Goal: Transaction & Acquisition: Obtain resource

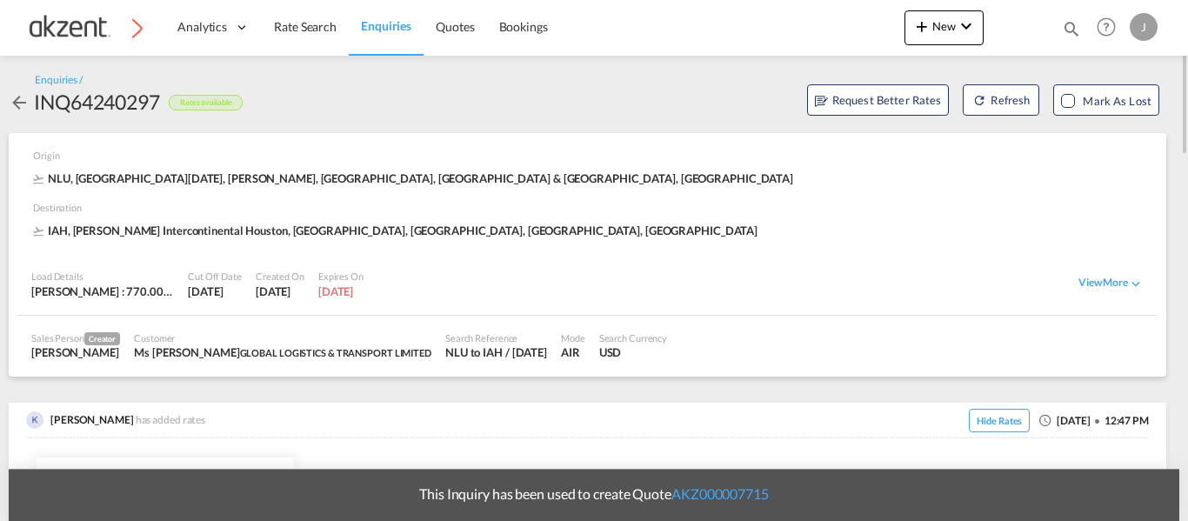
click at [683, 475] on div "This Inquiry has been used to create Quote AKZ000007715" at bounding box center [594, 495] width 1170 height 52
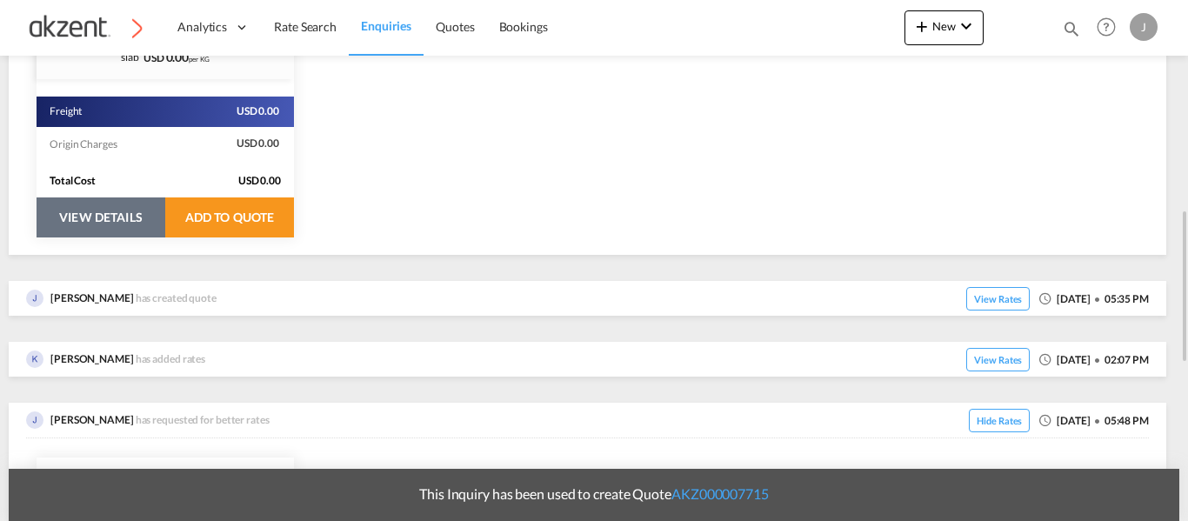
scroll to position [672, 0]
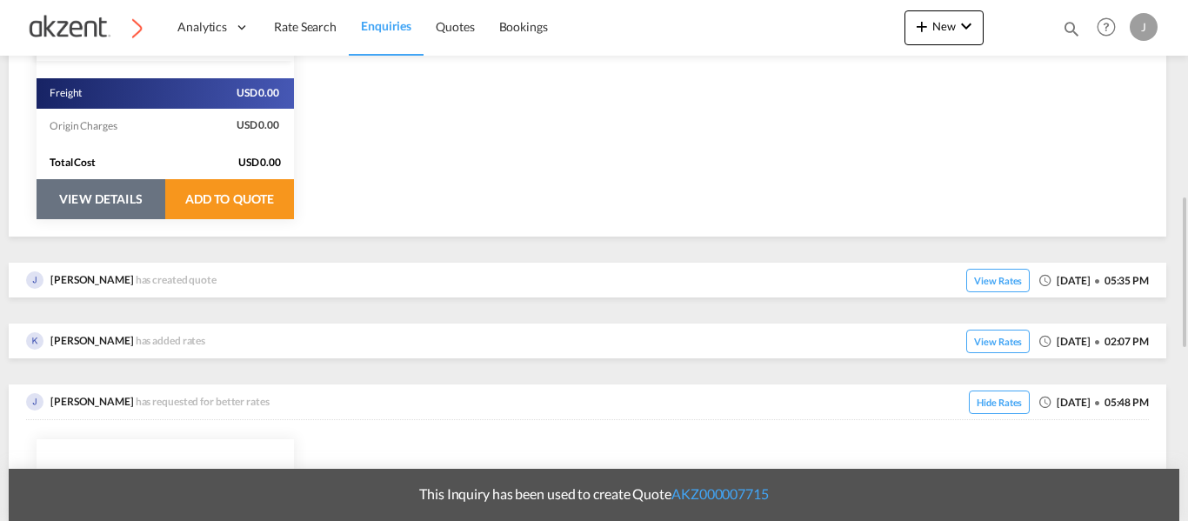
click at [122, 198] on button "VIEW DETAILS" at bounding box center [101, 199] width 129 height 40
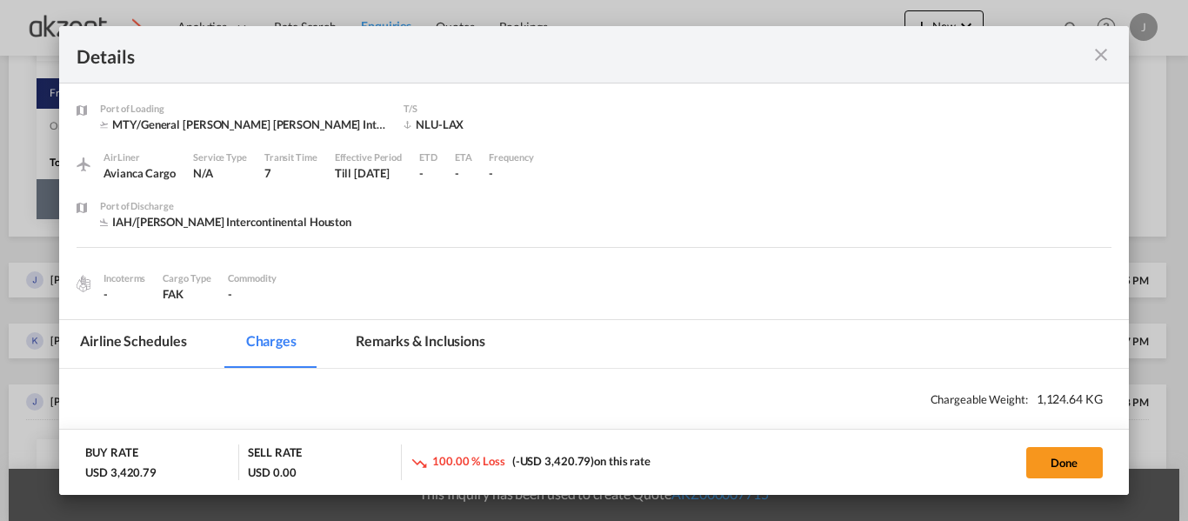
select select "chargeable_weight"
select select "per_awb"
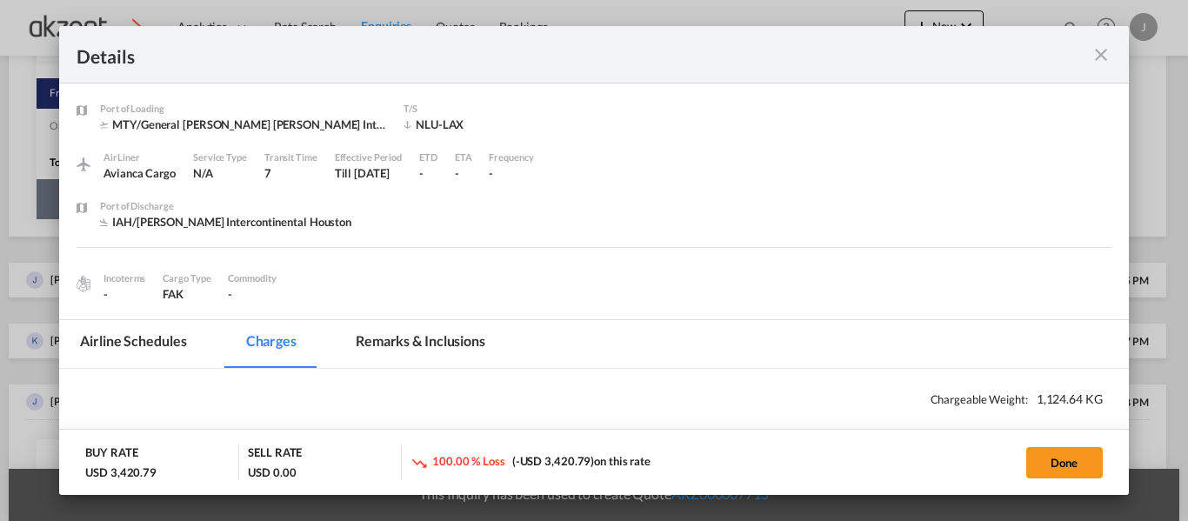
select select "per_awb"
select select "per_shipment"
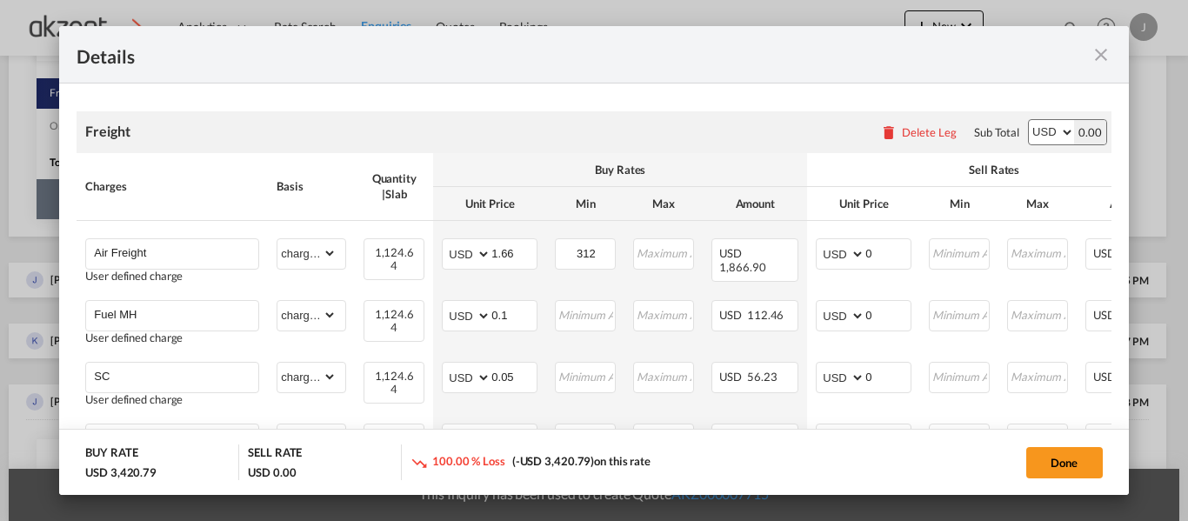
scroll to position [0, 0]
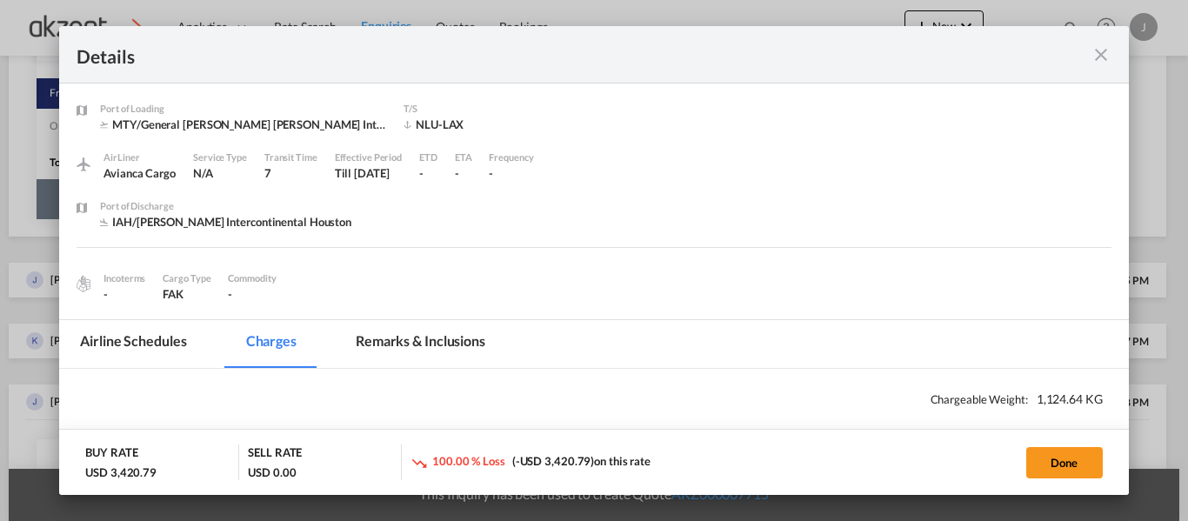
click at [1100, 53] on md-icon "icon-close fg-AAA8AD m-0 cursor" at bounding box center [1100, 54] width 21 height 21
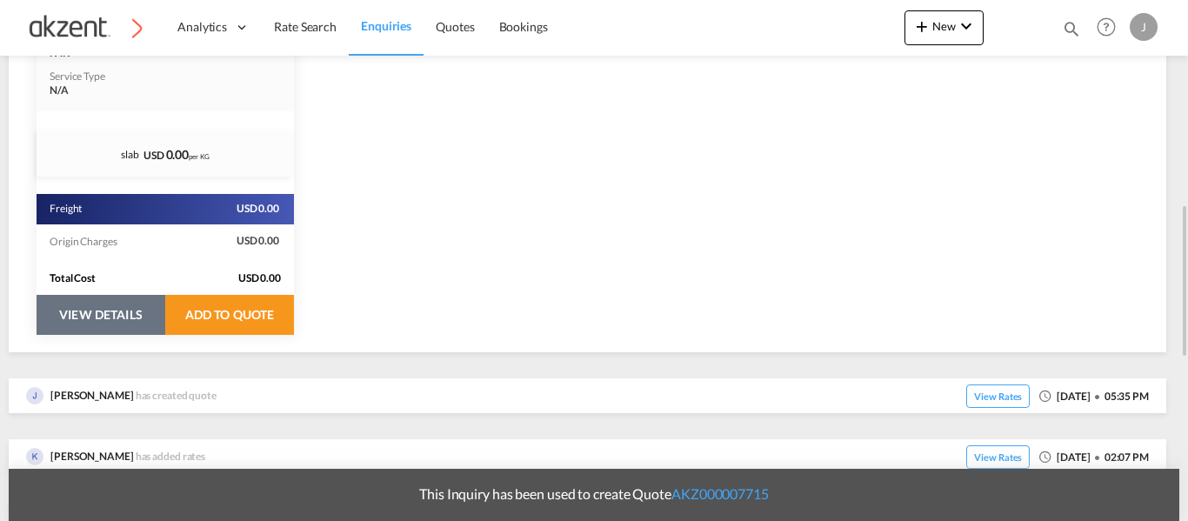
scroll to position [599, 0]
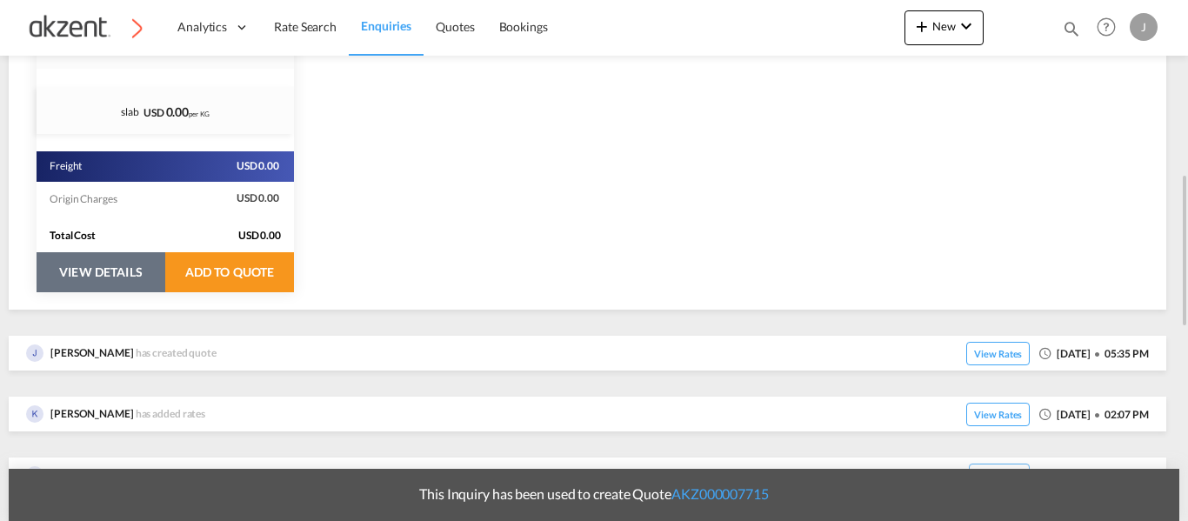
click at [140, 275] on button "VIEW DETAILS" at bounding box center [101, 272] width 129 height 40
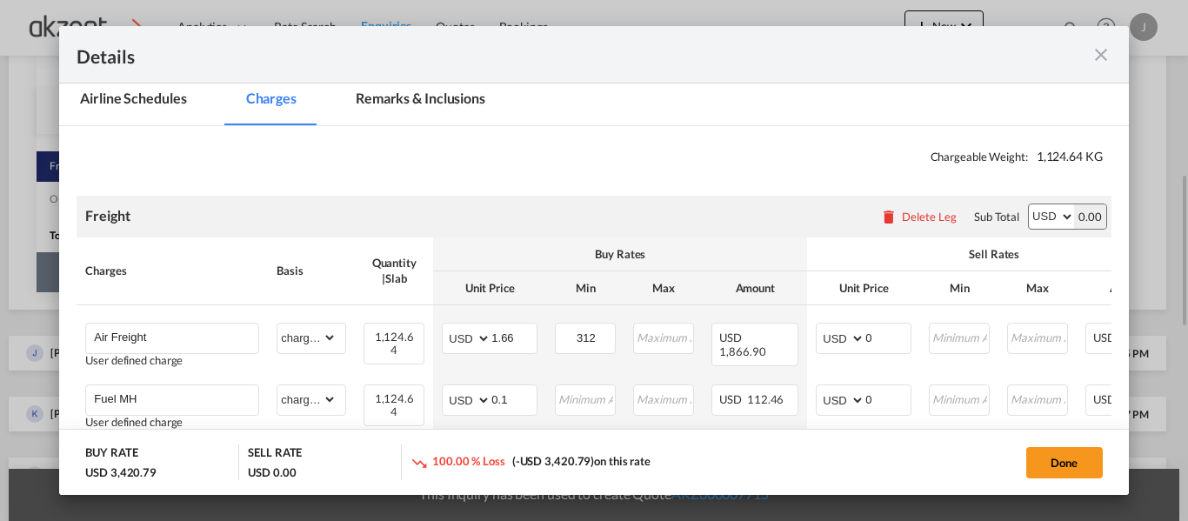
scroll to position [353, 0]
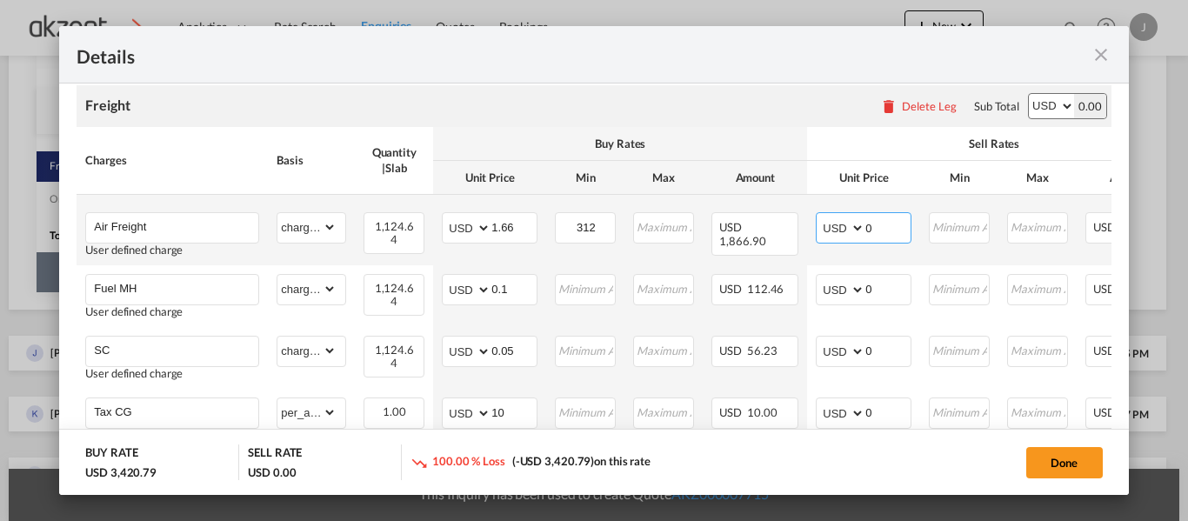
click at [882, 221] on input "0" at bounding box center [887, 226] width 45 height 26
click at [871, 229] on input "Port of ..." at bounding box center [887, 226] width 45 height 26
type input "q"
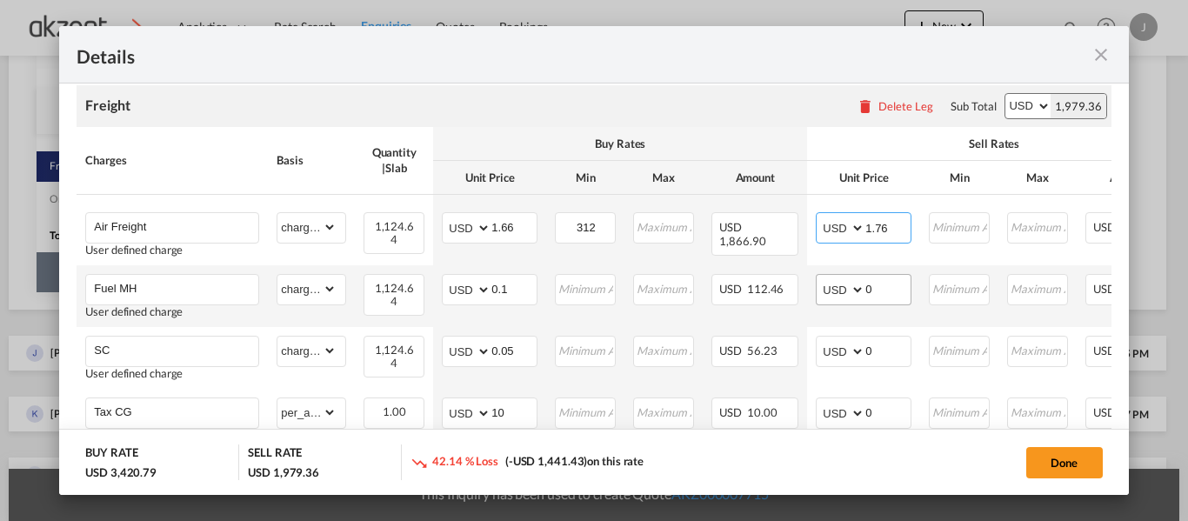
type input "1.76"
click at [890, 291] on input "0" at bounding box center [887, 288] width 45 height 26
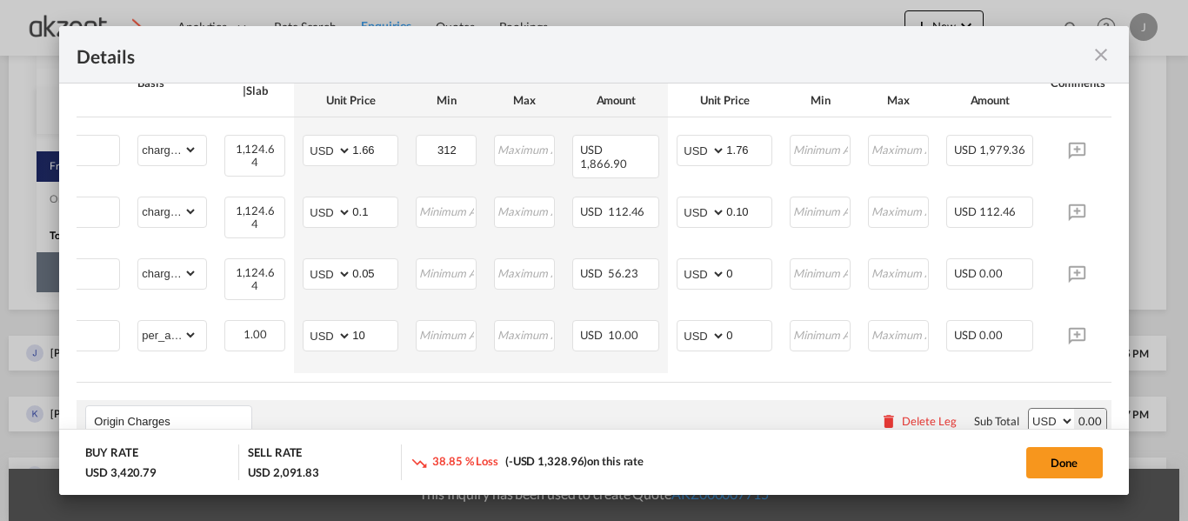
scroll to position [0, 151]
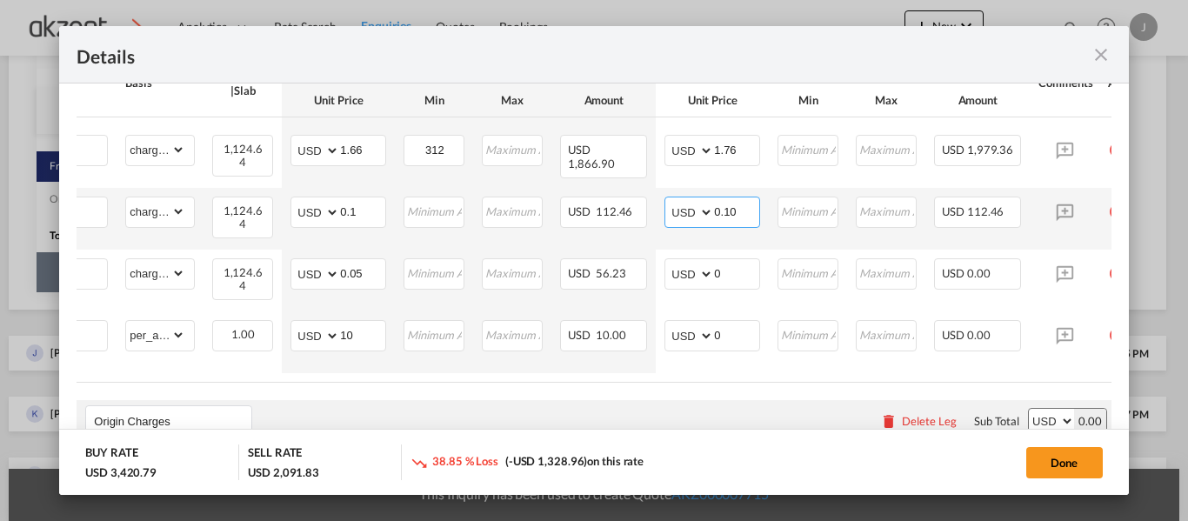
click at [745, 216] on input "0.10" at bounding box center [736, 210] width 45 height 26
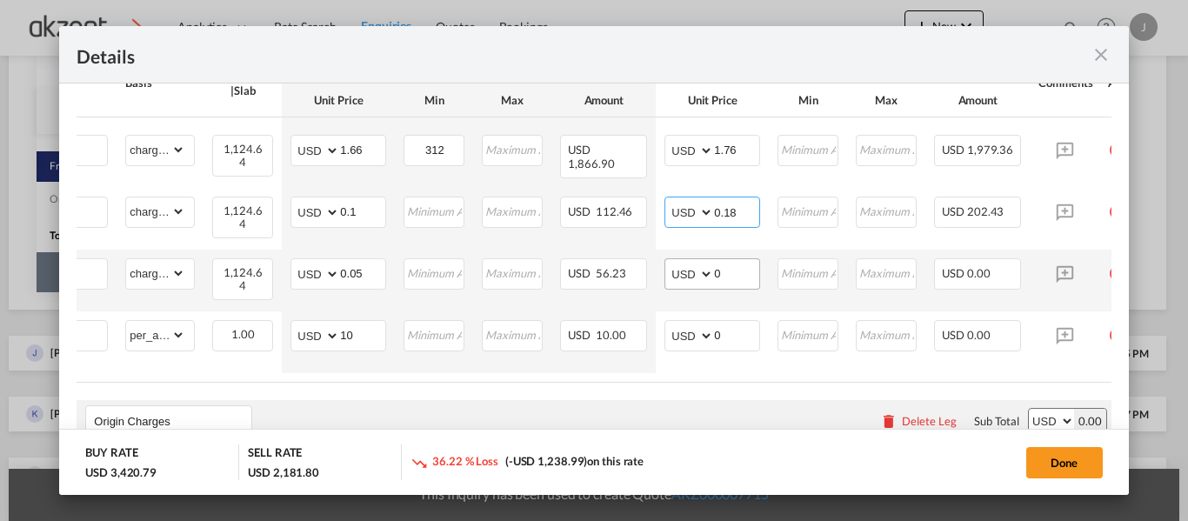
type input "0.18"
click at [731, 279] on input "0" at bounding box center [736, 272] width 45 height 26
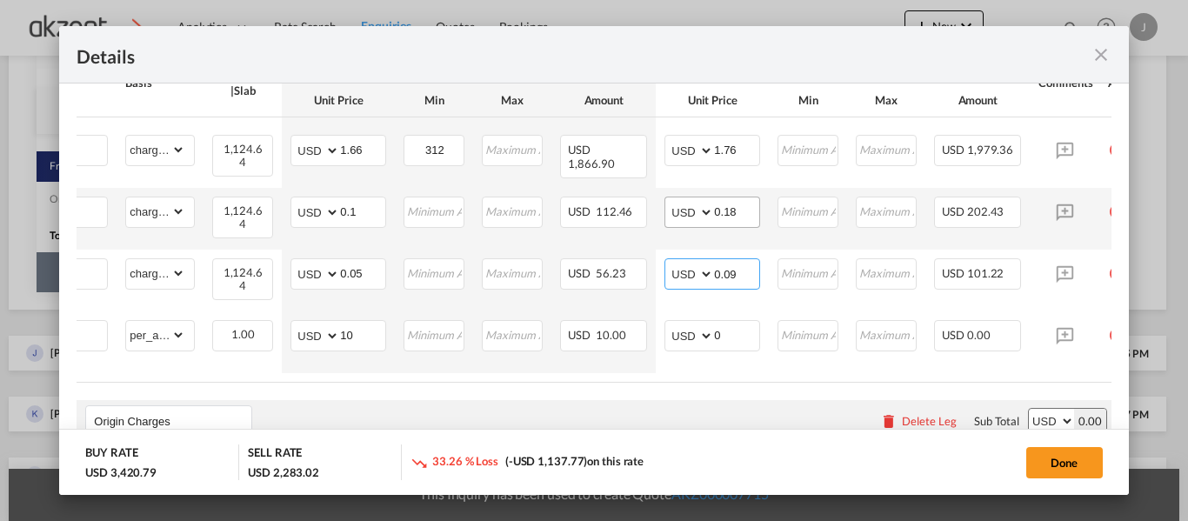
type input "0.09"
click at [734, 210] on input "0.18" at bounding box center [736, 210] width 45 height 26
type input "0.18"
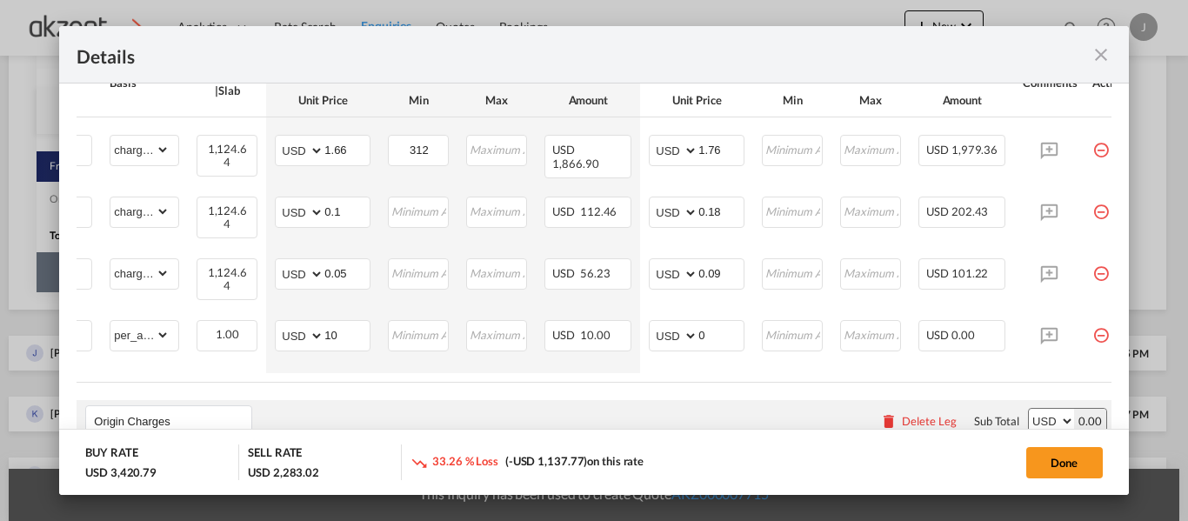
scroll to position [0, 157]
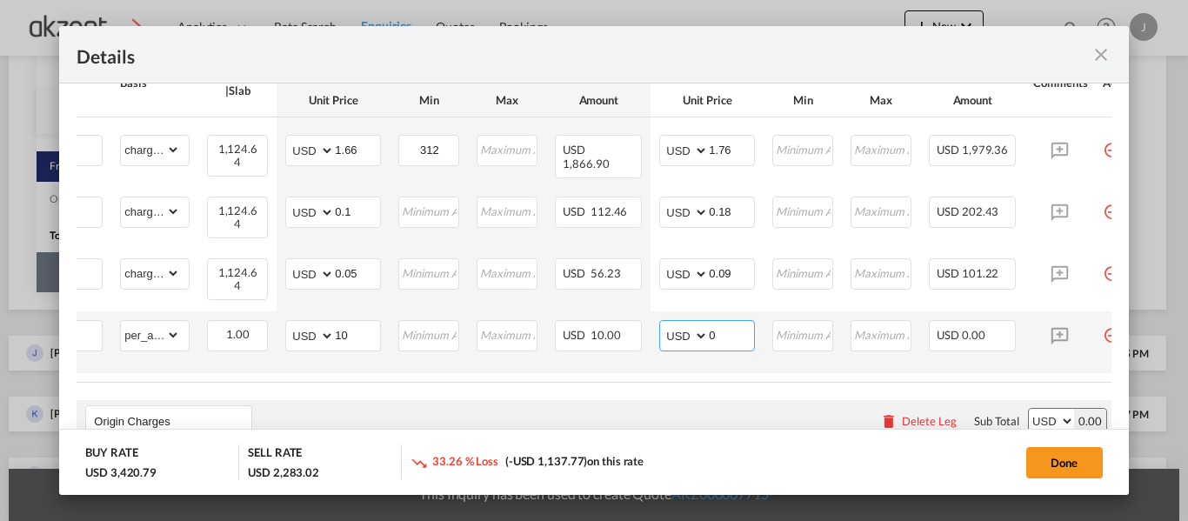
click at [730, 328] on input "0" at bounding box center [731, 334] width 45 height 26
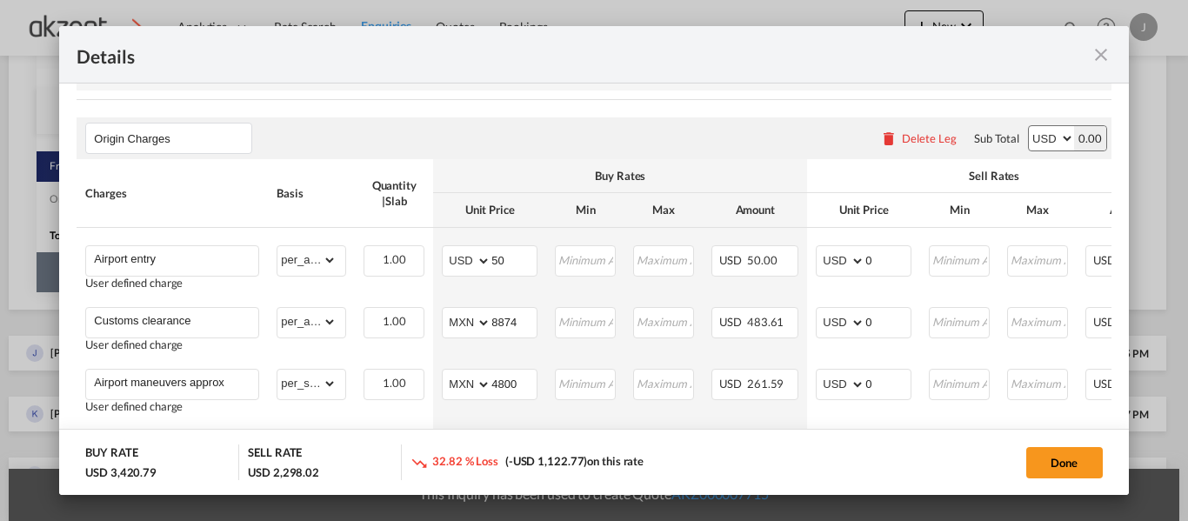
scroll to position [798, 0]
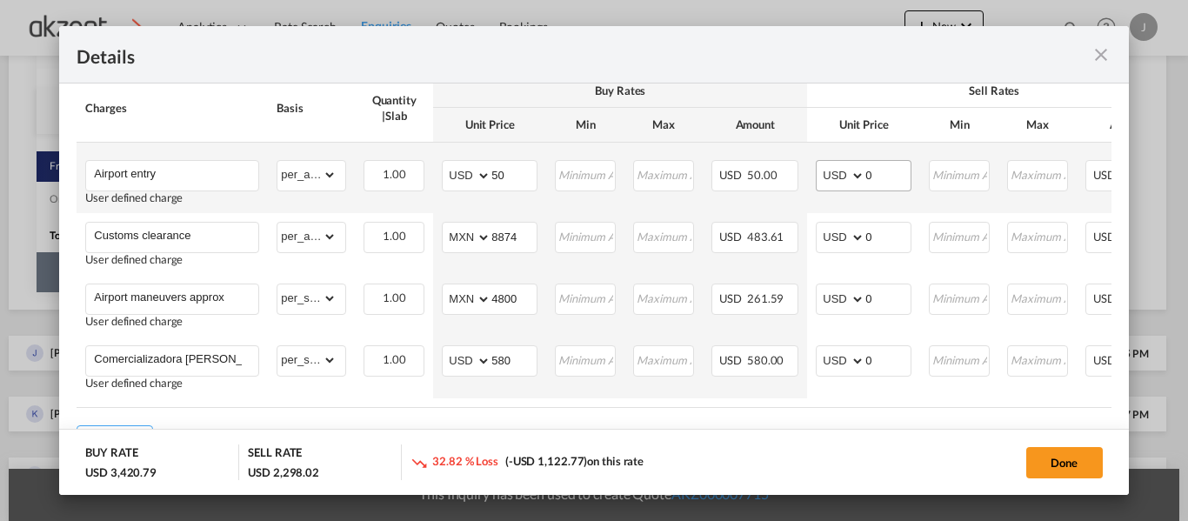
type input "15"
click at [876, 181] on input "0" at bounding box center [887, 174] width 45 height 26
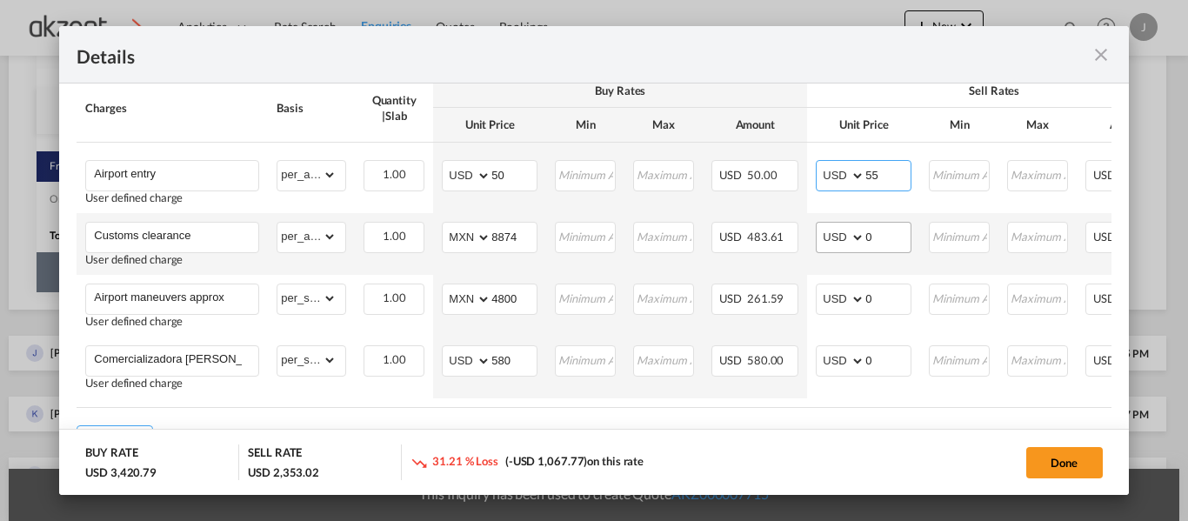
type input "55"
click at [892, 243] on input "0" at bounding box center [887, 236] width 45 height 26
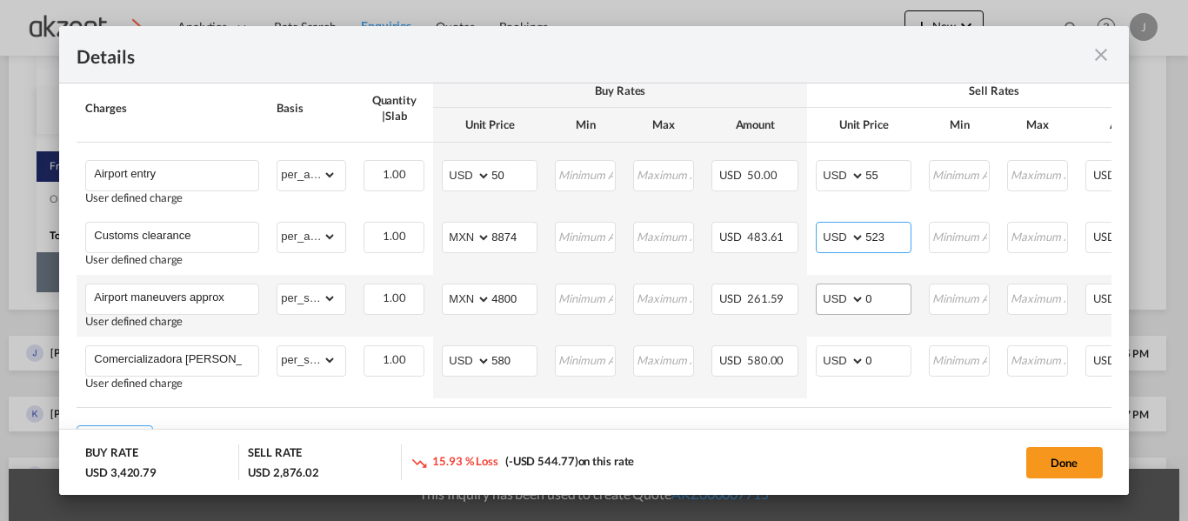
type input "523"
click at [884, 300] on input "0" at bounding box center [887, 297] width 45 height 26
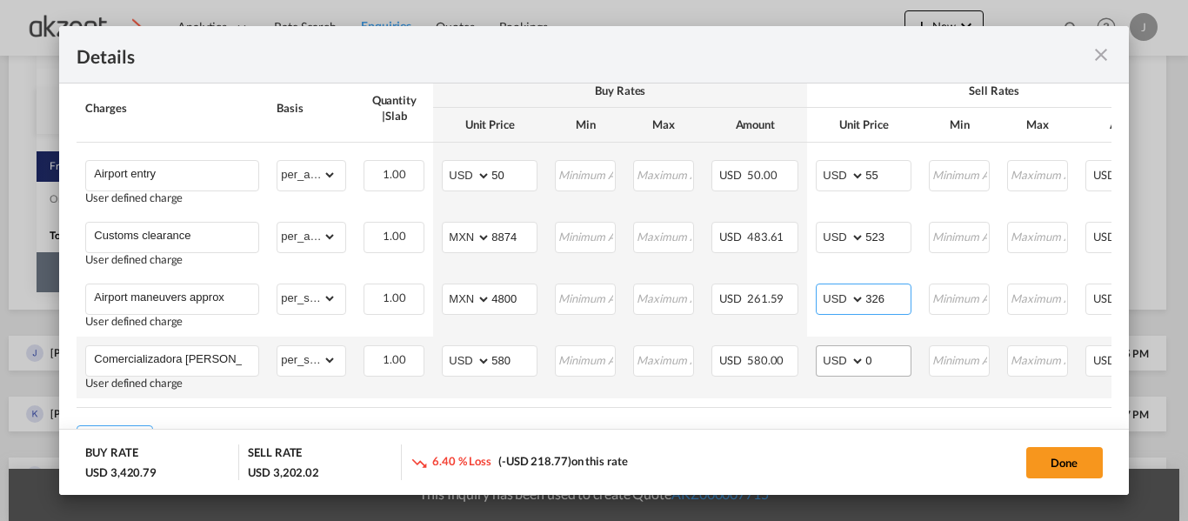
type input "326"
click at [882, 370] on input "0" at bounding box center [887, 359] width 45 height 26
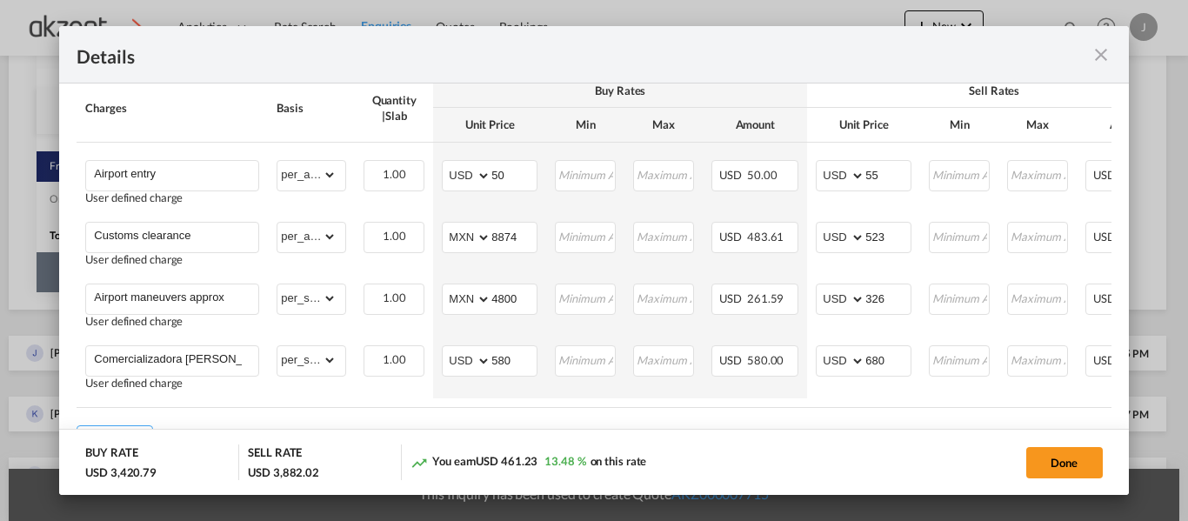
scroll to position [0, 210]
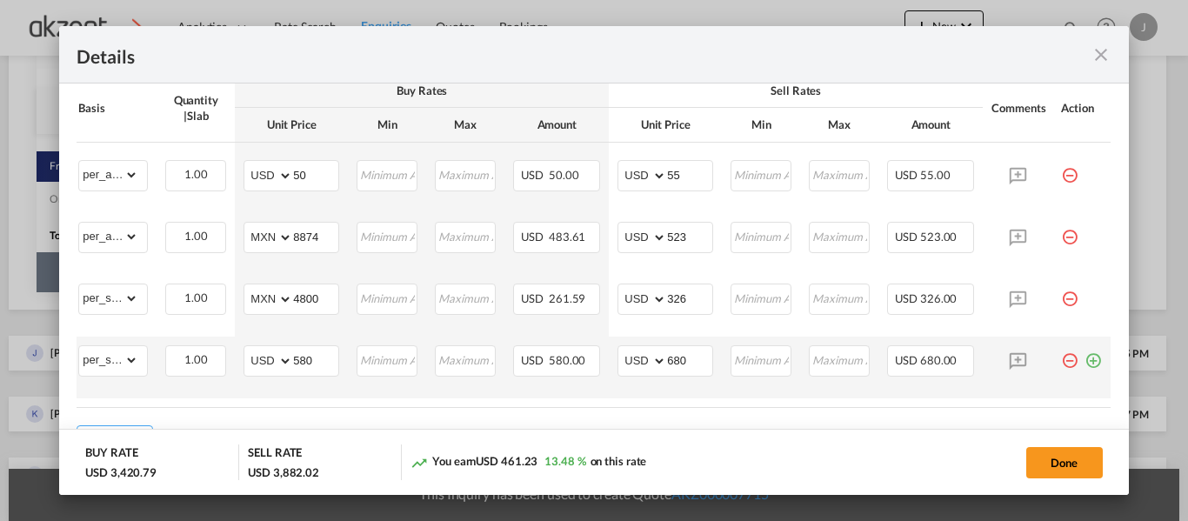
click at [1079, 376] on td "Port of ..." at bounding box center [1081, 367] width 58 height 62
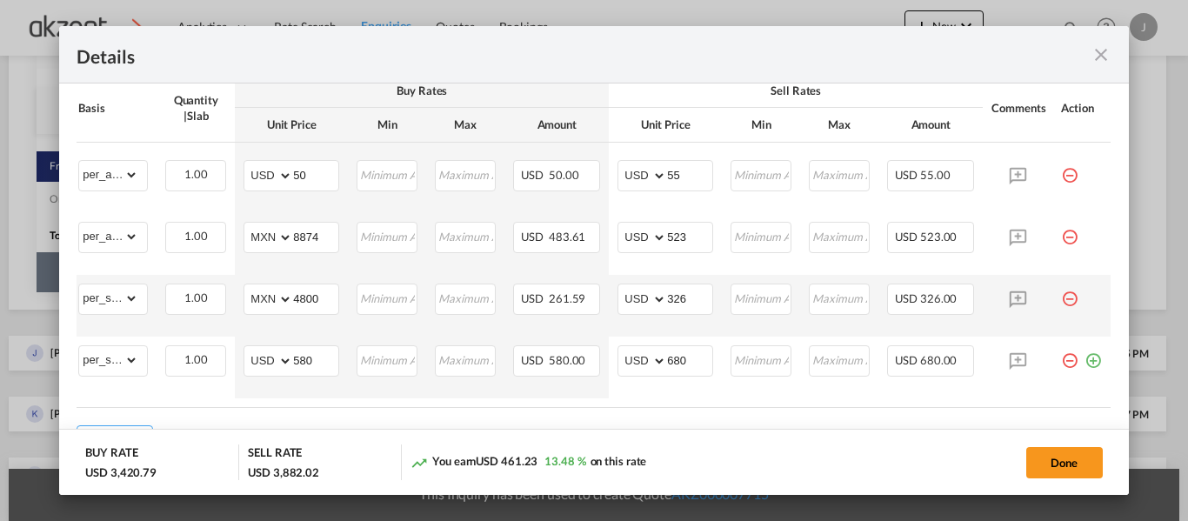
scroll to position [870, 0]
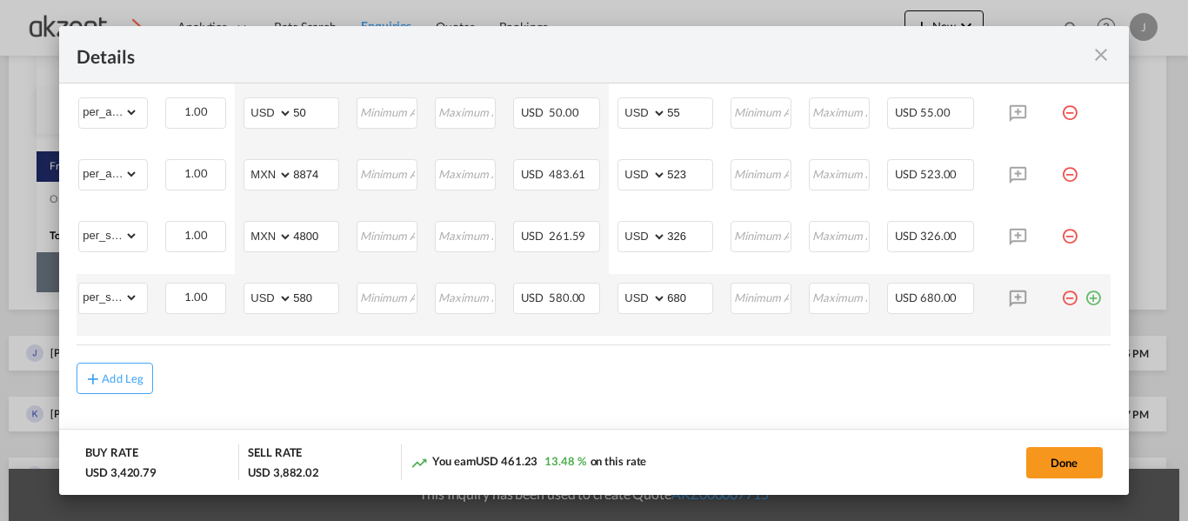
click at [1084, 293] on md-icon "icon-plus-circle-outline green-400-fg" at bounding box center [1092, 291] width 17 height 17
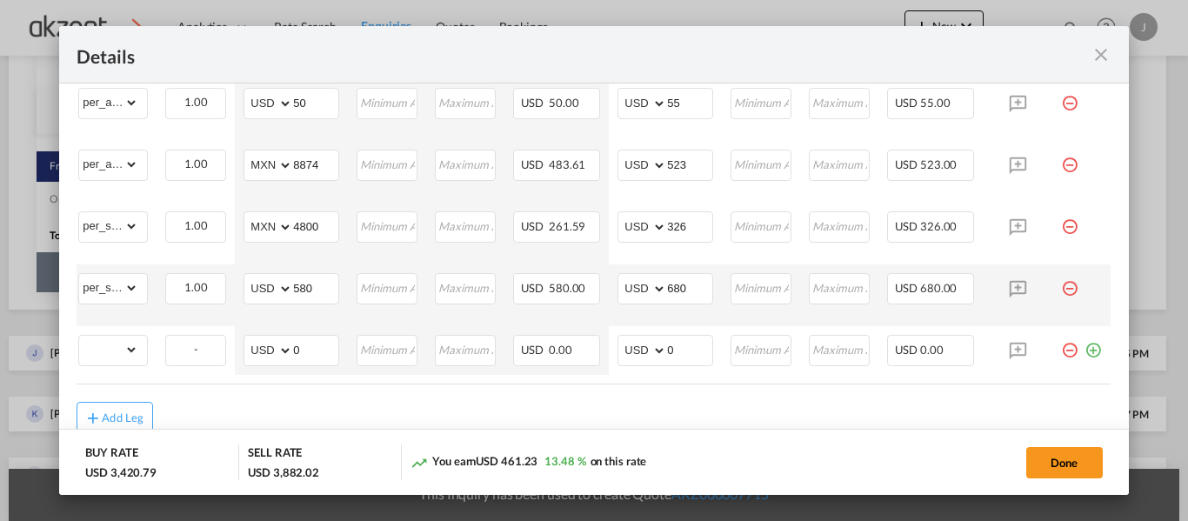
scroll to position [0, 0]
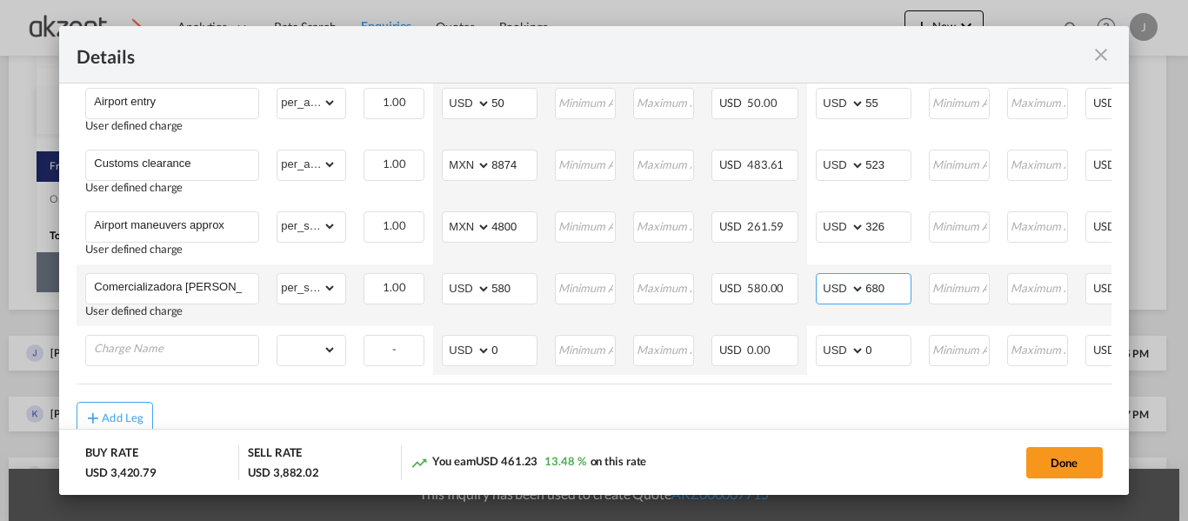
click at [889, 296] on input "680" at bounding box center [887, 287] width 45 height 26
type input "682"
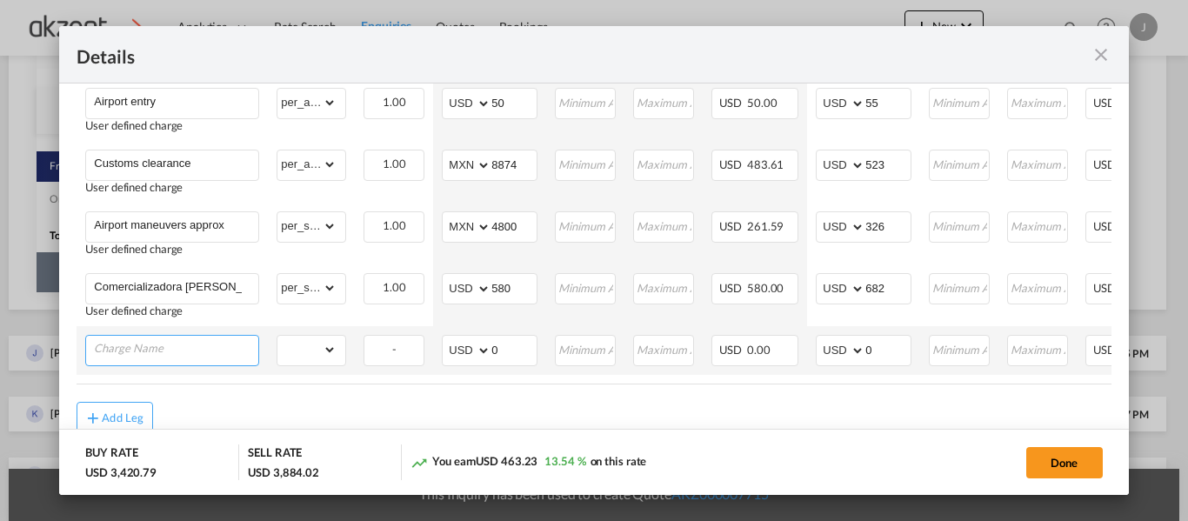
click at [170, 343] on input "Charge Name" at bounding box center [176, 349] width 164 height 26
type input "Customs document"
click at [327, 352] on select "gross_weight volumetric_weight per_shipment per_bl per_km per_hawb per_kg per_p…" at bounding box center [306, 350] width 59 height 28
select select "per_shipment"
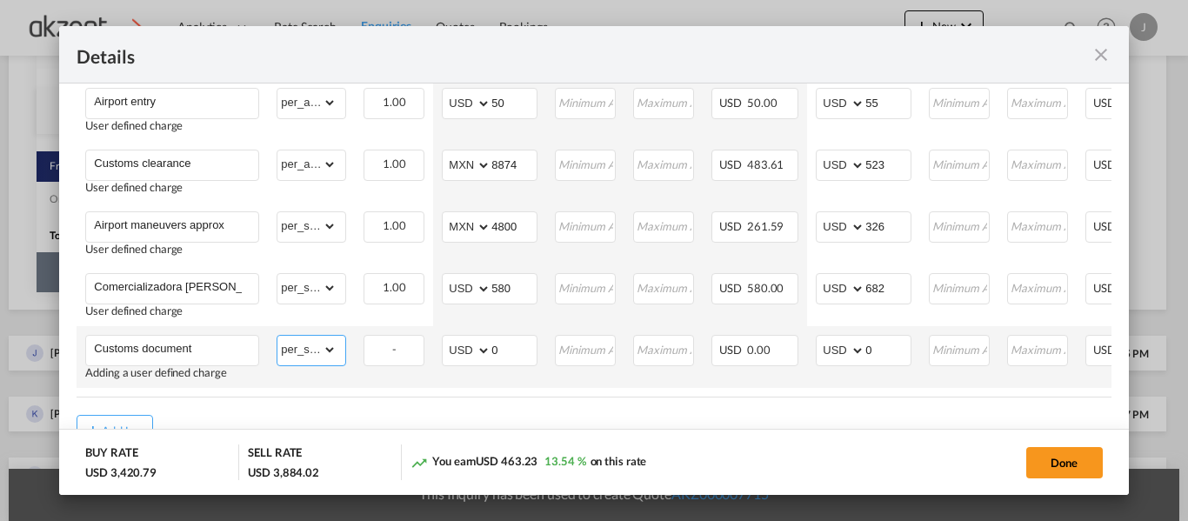
click at [277, 340] on select "gross_weight volumetric_weight per_shipment per_bl per_km per_hawb per_kg per_p…" at bounding box center [306, 350] width 59 height 28
click at [878, 352] on input "0" at bounding box center [887, 349] width 45 height 26
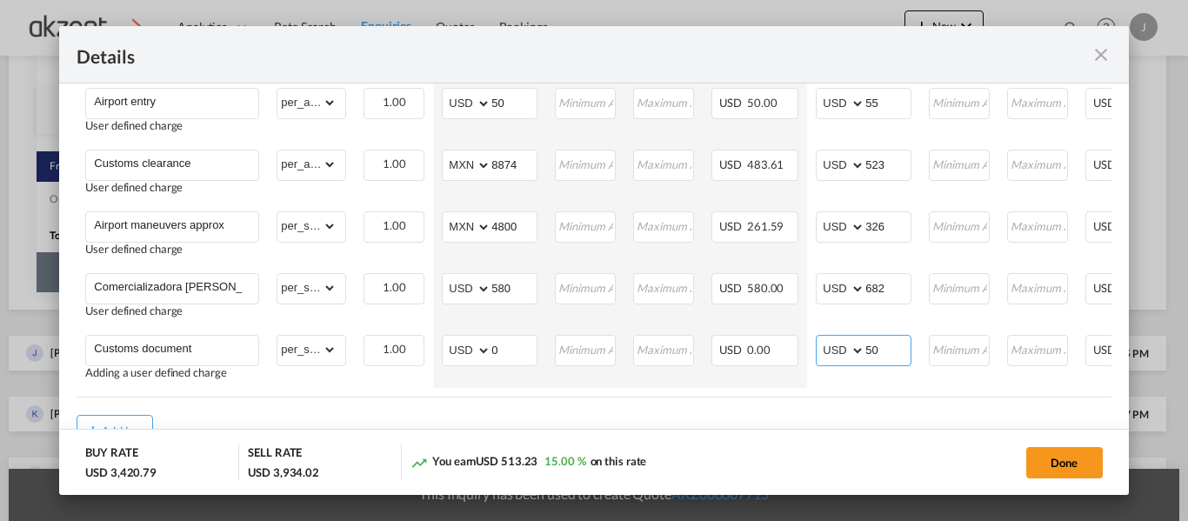
type input "50"
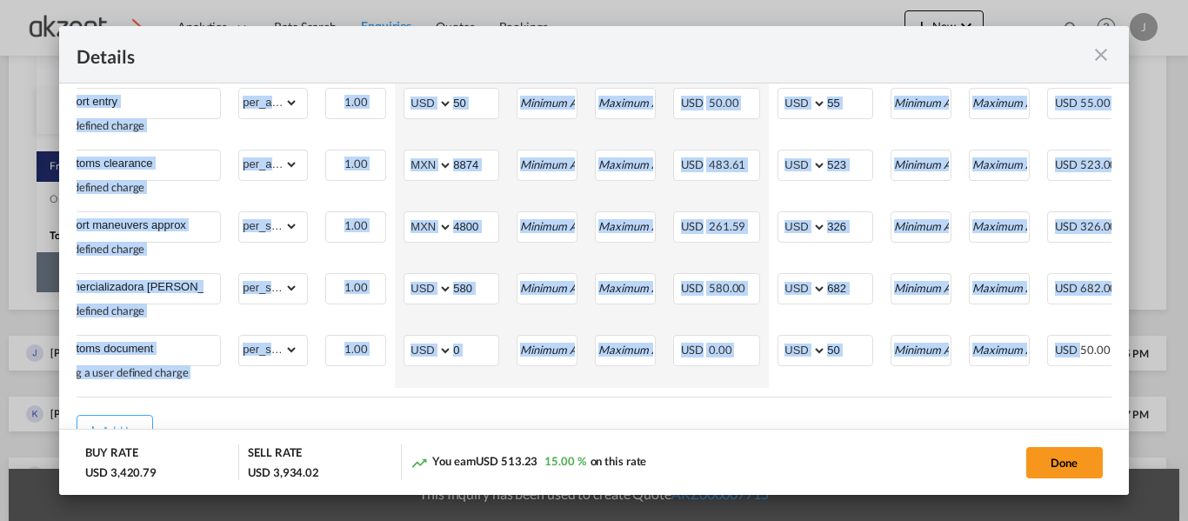
drag, startPoint x: 900, startPoint y: 407, endPoint x: 1088, endPoint y: 402, distance: 187.9
click at [1088, 396] on div "Charges Basis Quantity | Slab Buy Rates Sell Rates Comments Action Unit Price M…" at bounding box center [594, 199] width 1034 height 395
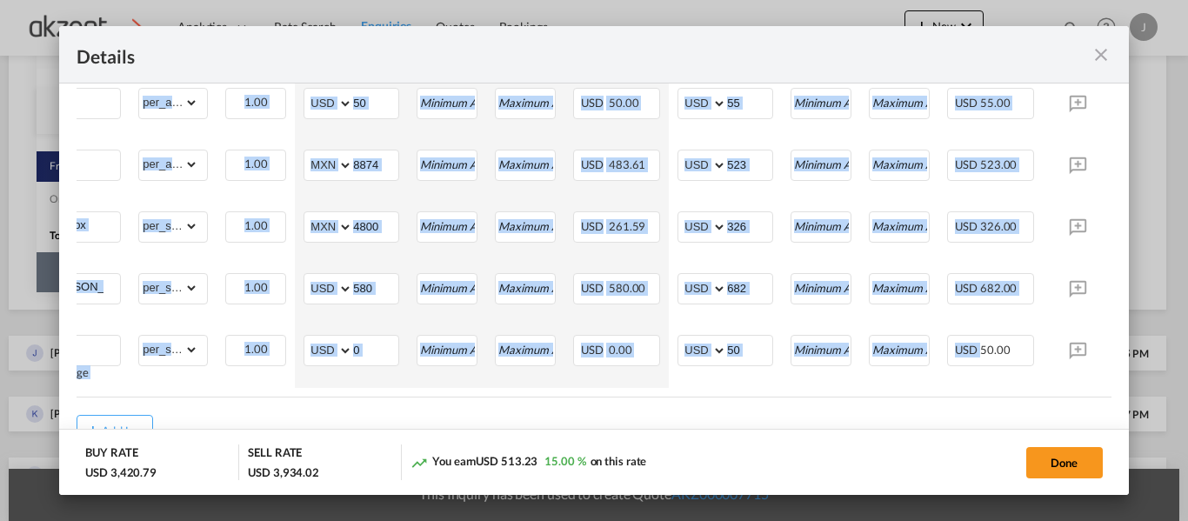
scroll to position [0, 210]
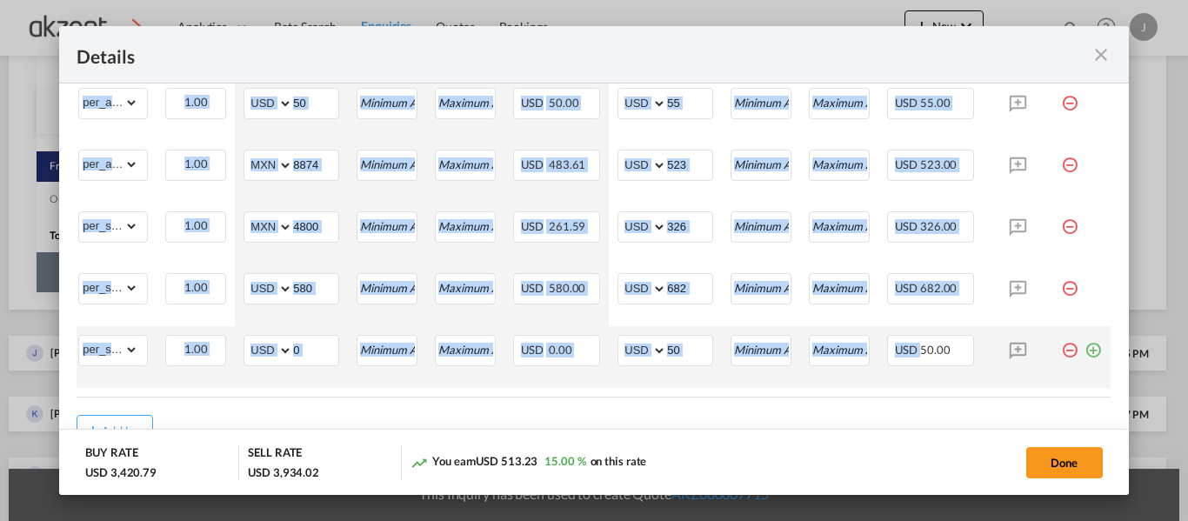
click at [1085, 351] on md-icon "icon-plus-circle-outline green-400-fg" at bounding box center [1092, 343] width 17 height 17
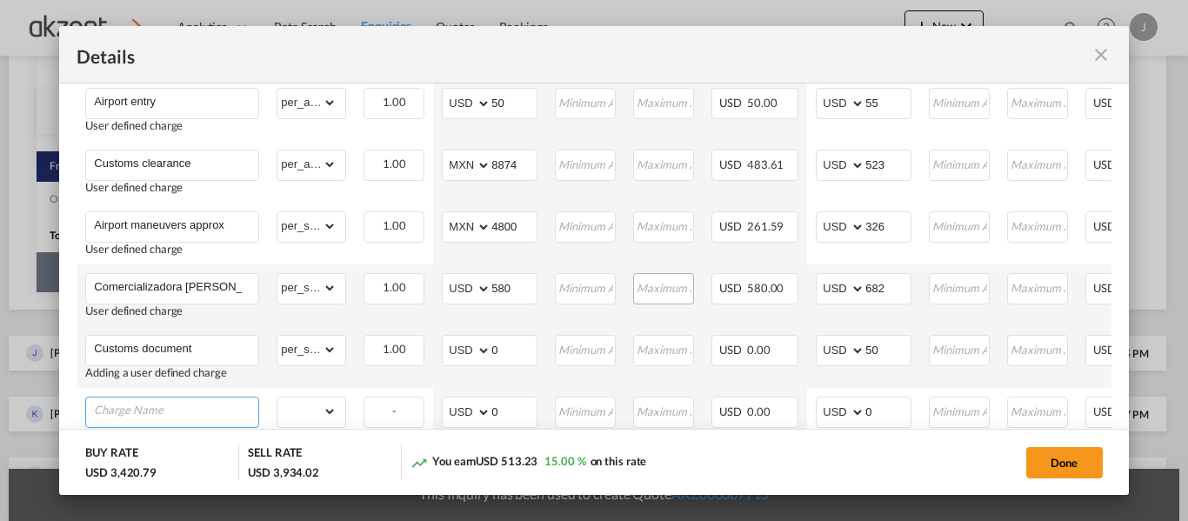
scroll to position [981, 0]
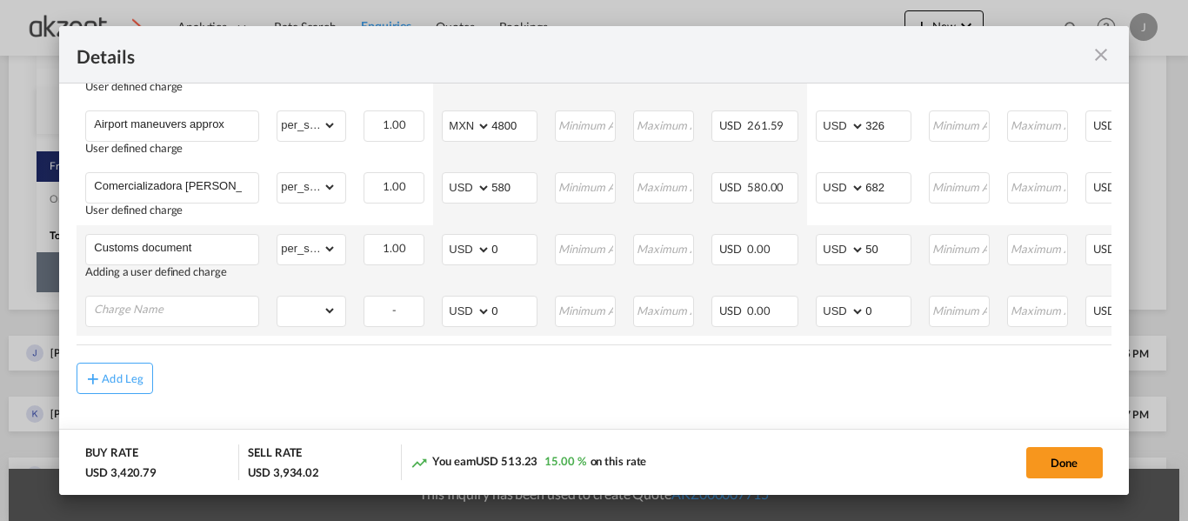
click at [162, 323] on td "Please Enter Already Exists" at bounding box center [172, 311] width 191 height 49
click at [154, 321] on div "Port of ..." at bounding box center [172, 311] width 174 height 31
click at [145, 307] on input "Charge Name" at bounding box center [176, 309] width 164 height 26
type input "W"
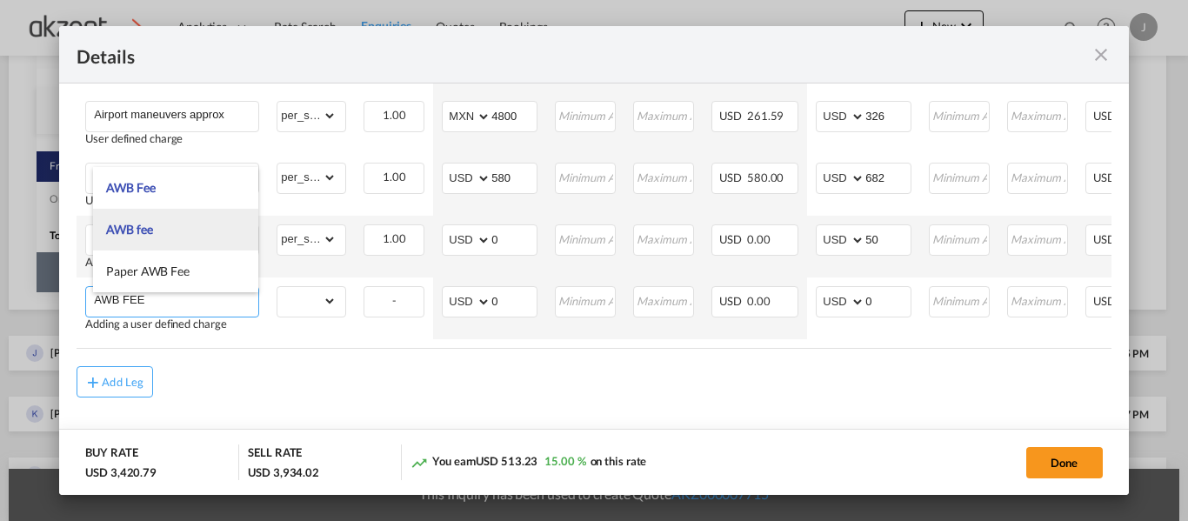
click at [191, 230] on li "AWB fee" at bounding box center [175, 230] width 165 height 42
type input "AWB fee"
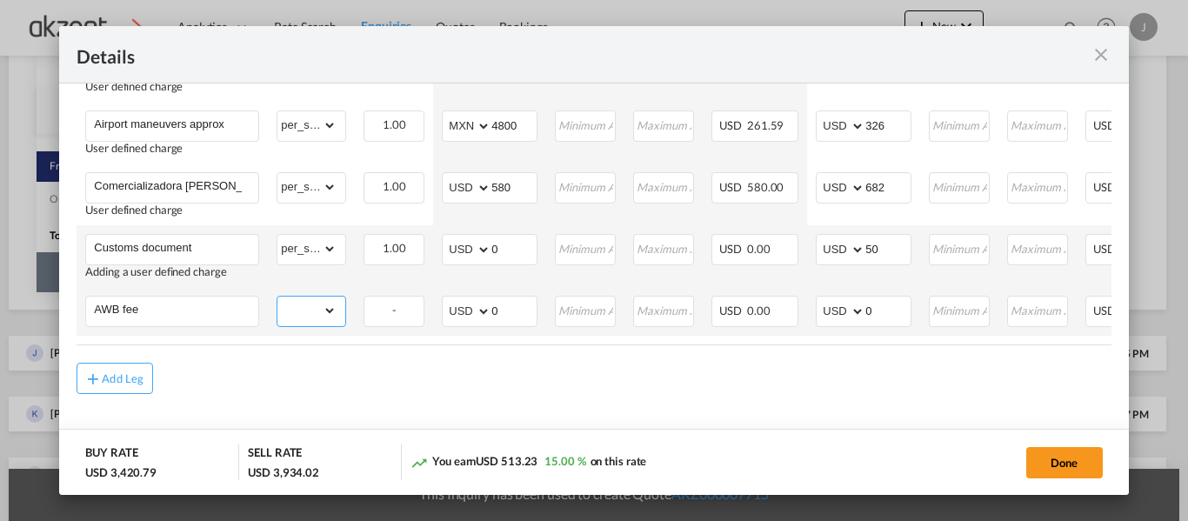
click at [320, 303] on select "gross_weight volumetric_weight per_shipment per_bl per_km per_hawb per_kg per_p…" at bounding box center [306, 310] width 59 height 28
select select "per_shipment"
click at [277, 296] on select "gross_weight volumetric_weight per_shipment per_bl per_km per_hawb per_kg per_p…" at bounding box center [306, 310] width 59 height 28
click at [877, 306] on input "0" at bounding box center [887, 309] width 45 height 26
type input "50"
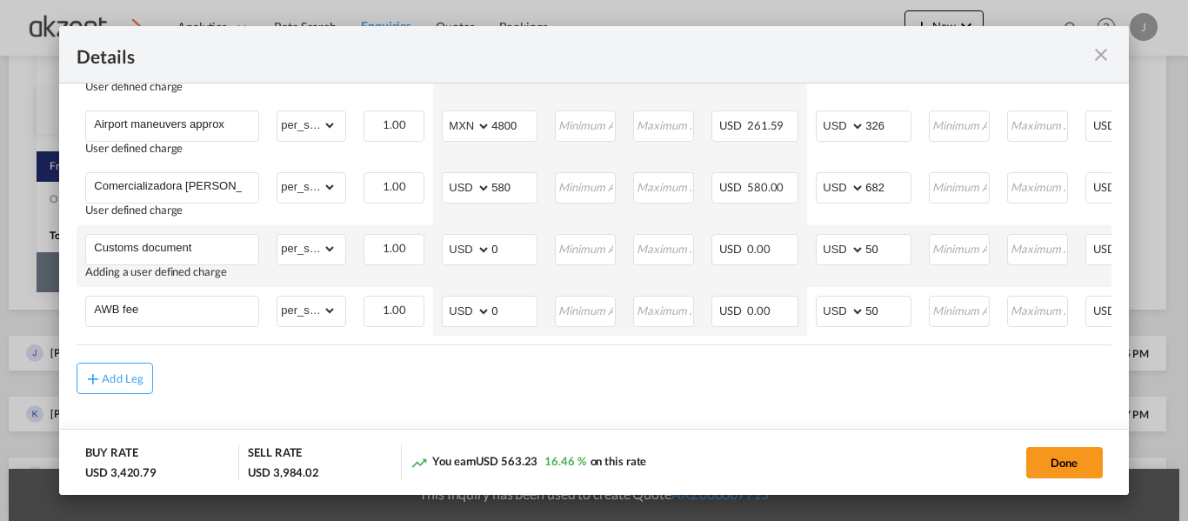
scroll to position [0, 210]
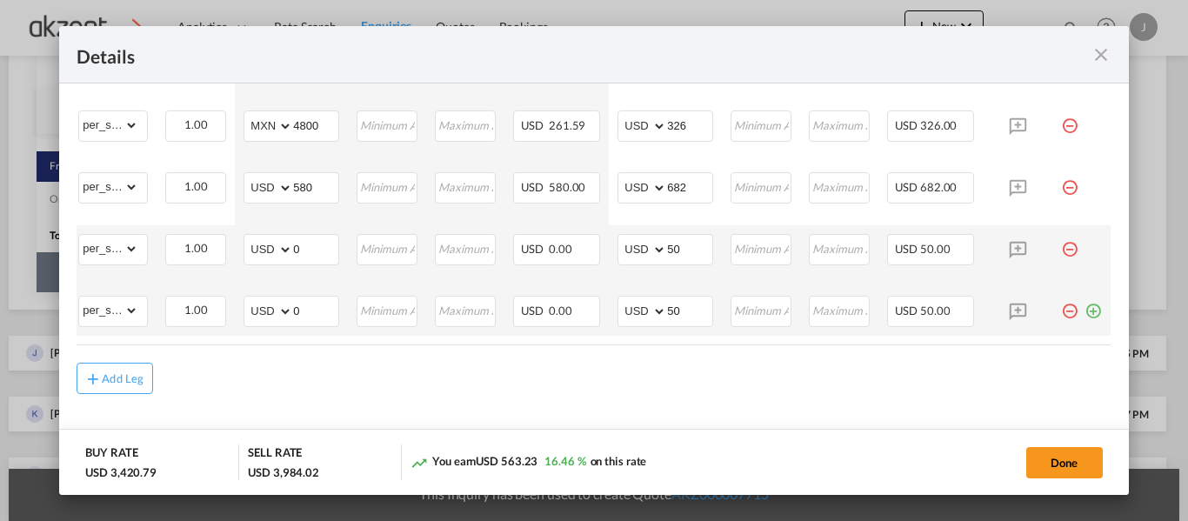
click at [1084, 307] on md-icon "icon-plus-circle-outline green-400-fg" at bounding box center [1092, 304] width 17 height 17
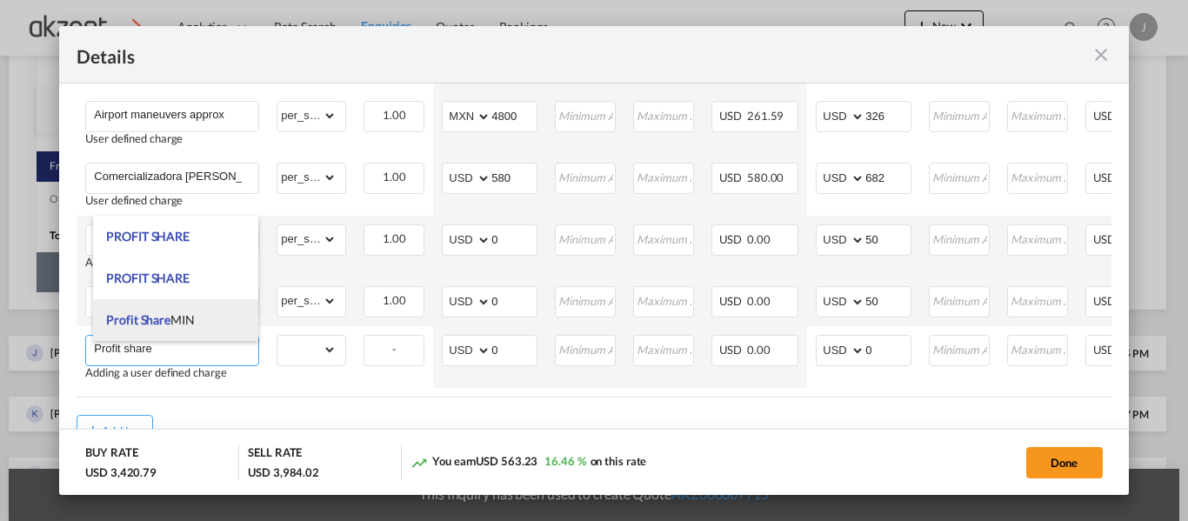
click at [190, 328] on li "Profit Share MIN" at bounding box center [175, 320] width 165 height 42
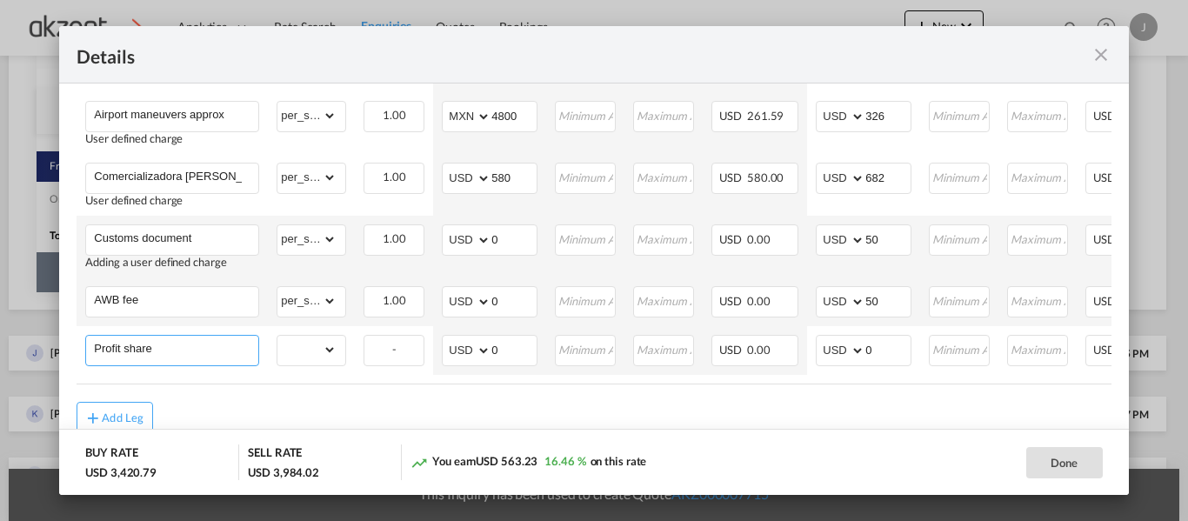
type input "Profit Share MIN"
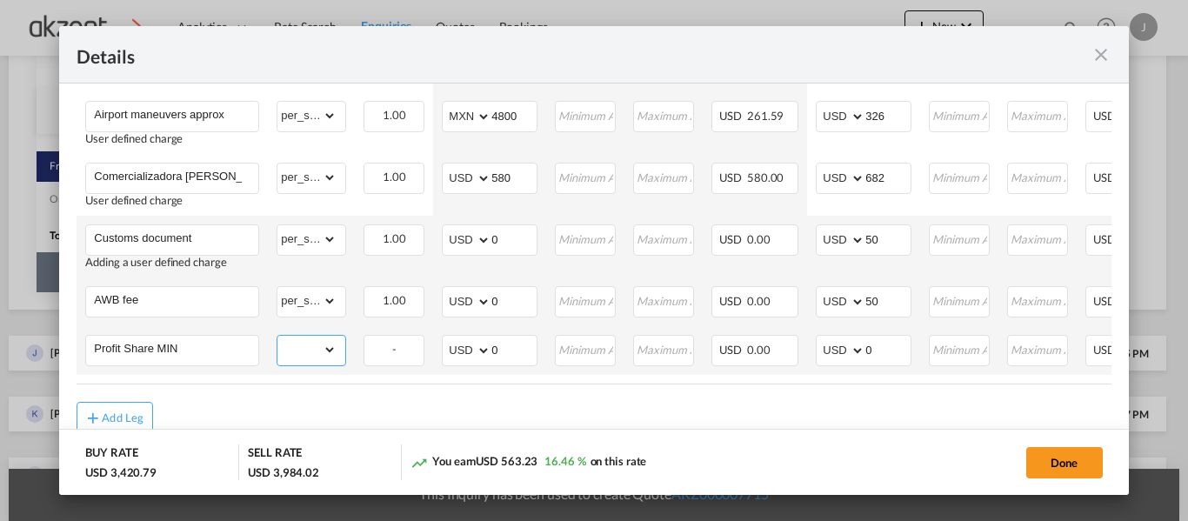
click at [329, 351] on select "gross_weight volumetric_weight per_shipment per_bl per_km per_hawb per_kg per_p…" at bounding box center [306, 350] width 59 height 28
select select "per_shipment"
click at [277, 340] on select "gross_weight volumetric_weight per_shipment per_bl per_km per_hawb per_kg per_p…" at bounding box center [306, 350] width 59 height 28
click at [881, 347] on input "0" at bounding box center [887, 349] width 45 height 26
type input "50"
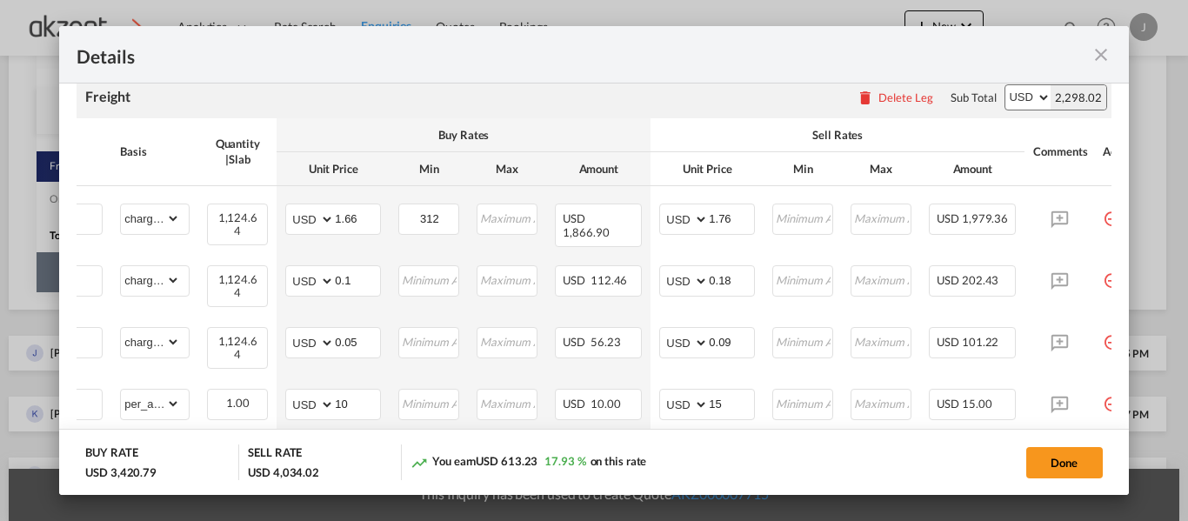
scroll to position [361, 0]
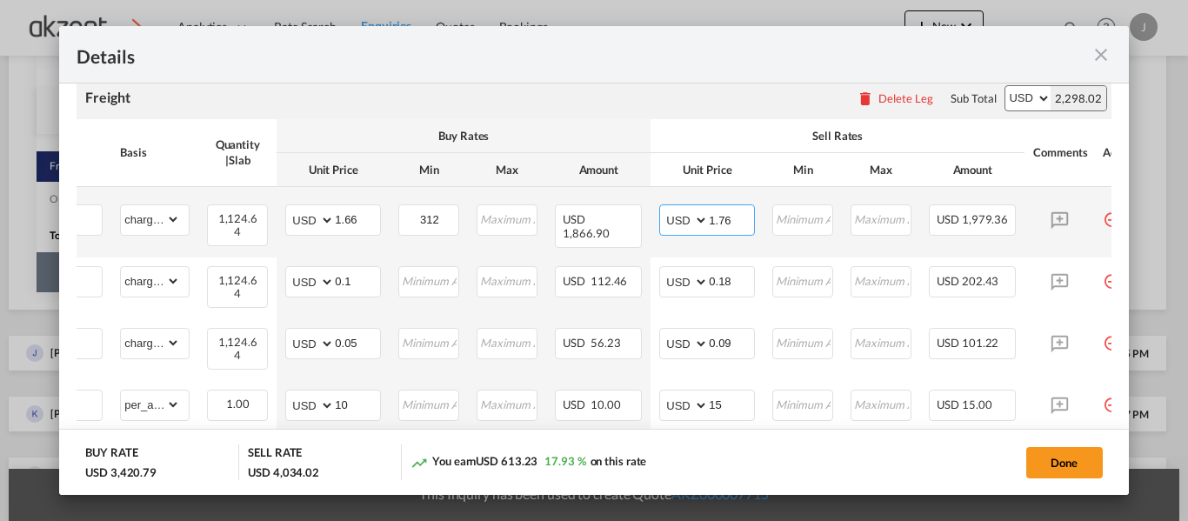
click at [735, 225] on input "1.76" at bounding box center [731, 218] width 45 height 26
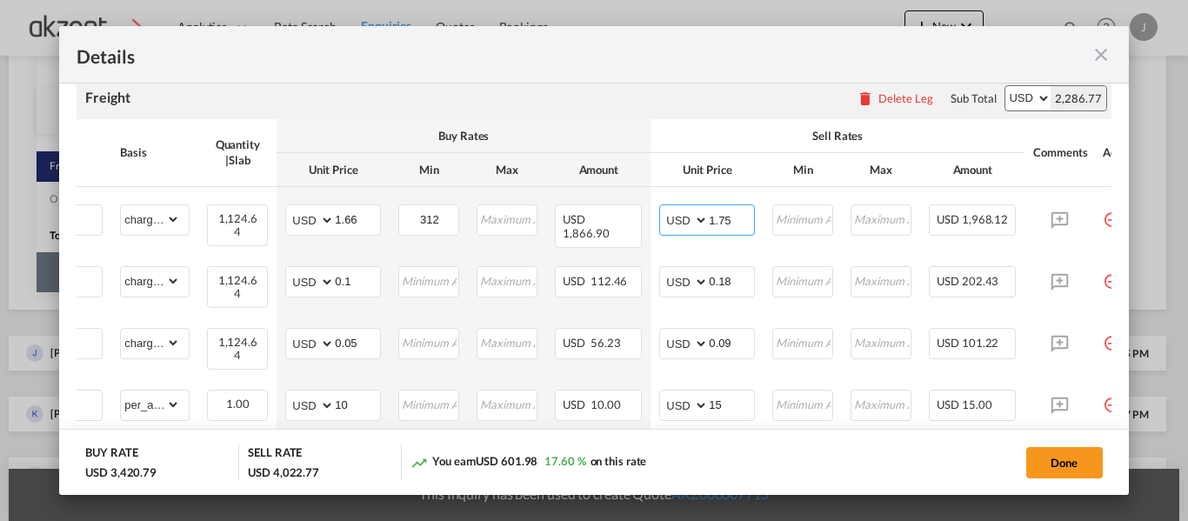
type input "1.75"
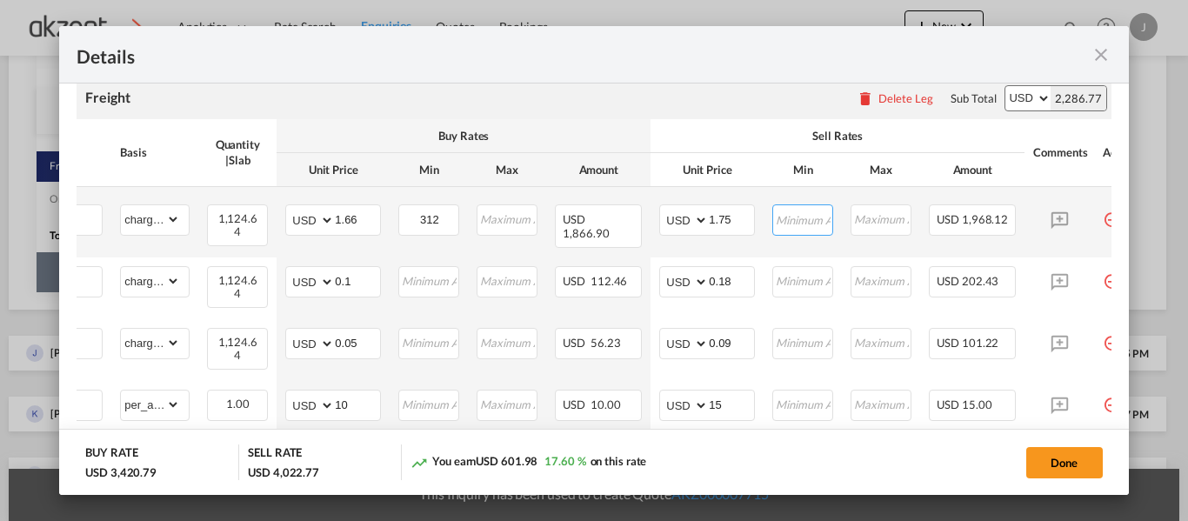
click at [810, 222] on input "Port of ..." at bounding box center [803, 218] width 58 height 26
type input "350"
click at [735, 221] on input "1.75" at bounding box center [731, 218] width 45 height 26
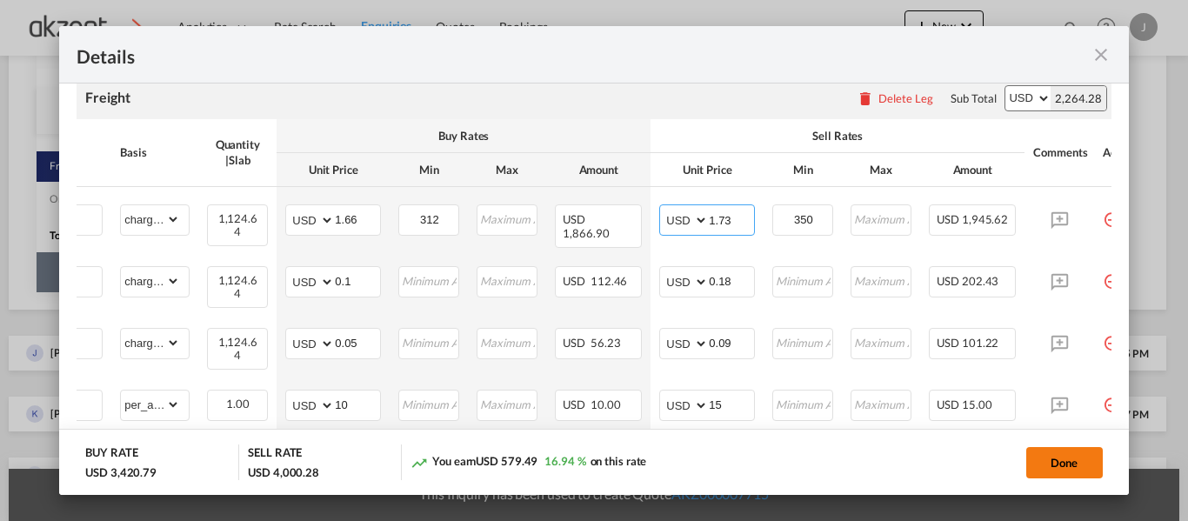
type input "1.73"
click at [1050, 459] on button "Done" at bounding box center [1064, 462] width 77 height 31
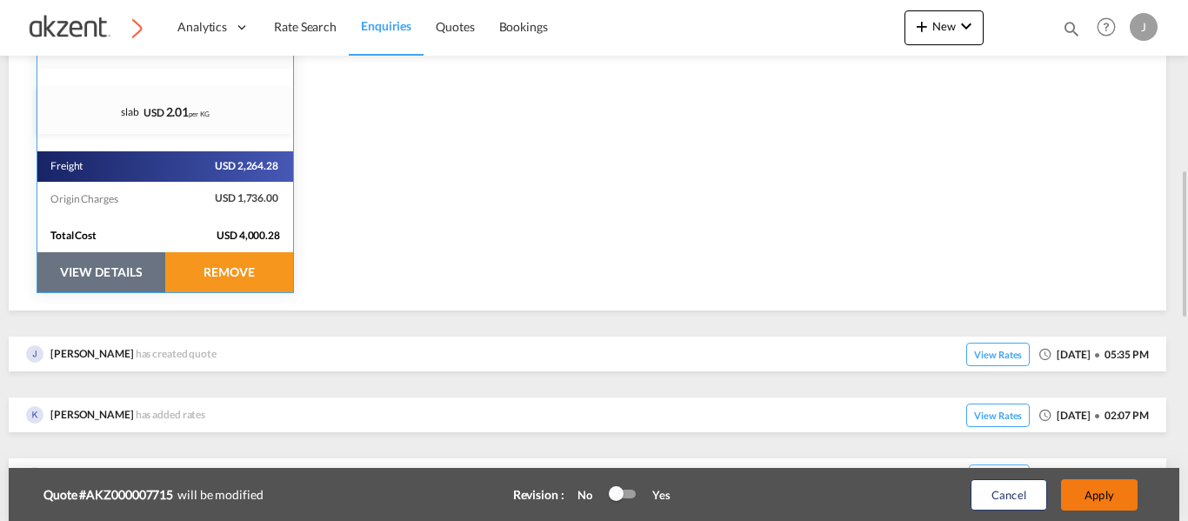
click at [1109, 495] on button "Apply" at bounding box center [1099, 494] width 77 height 31
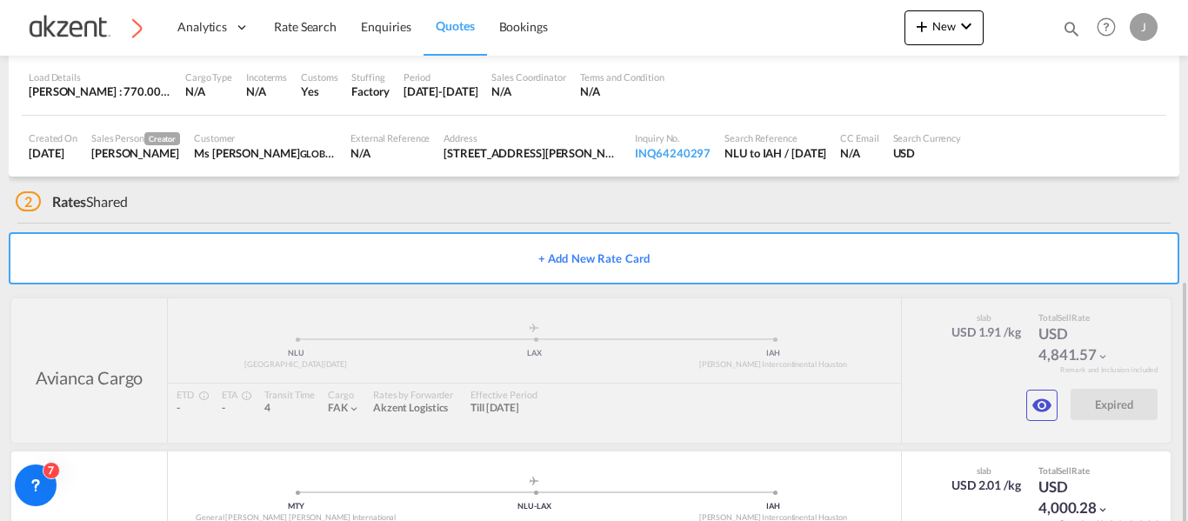
scroll to position [265, 0]
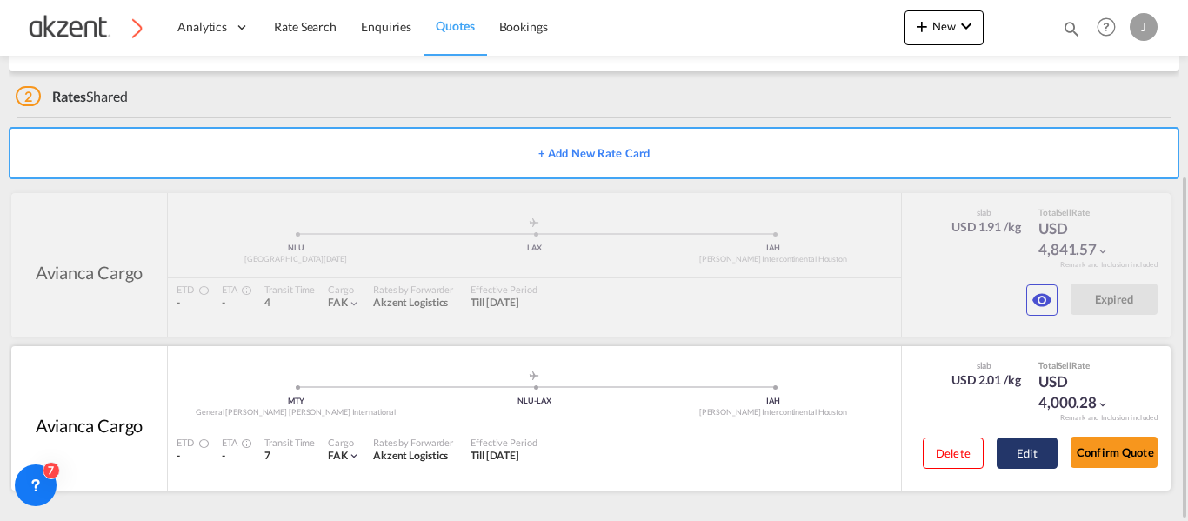
click at [1011, 456] on button "Edit" at bounding box center [1026, 452] width 61 height 31
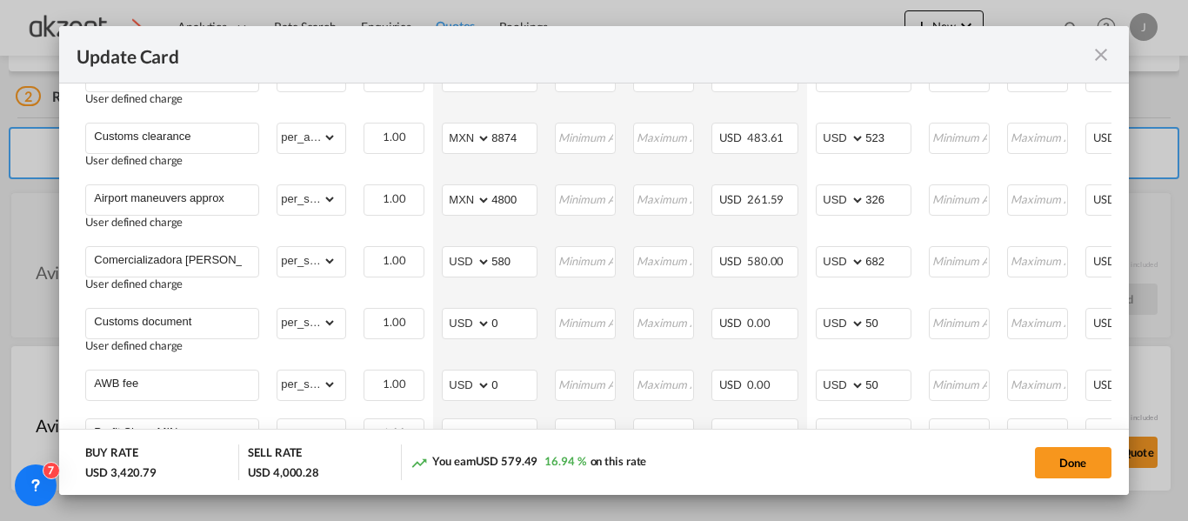
scroll to position [1155, 0]
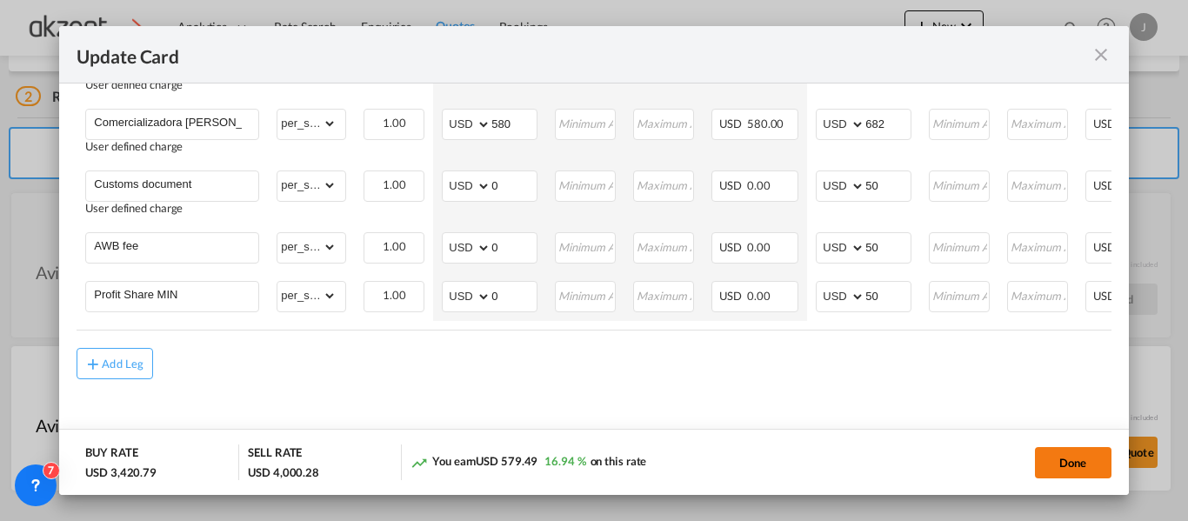
click at [1069, 456] on button "Done" at bounding box center [1073, 462] width 77 height 31
type input "[DATE]"
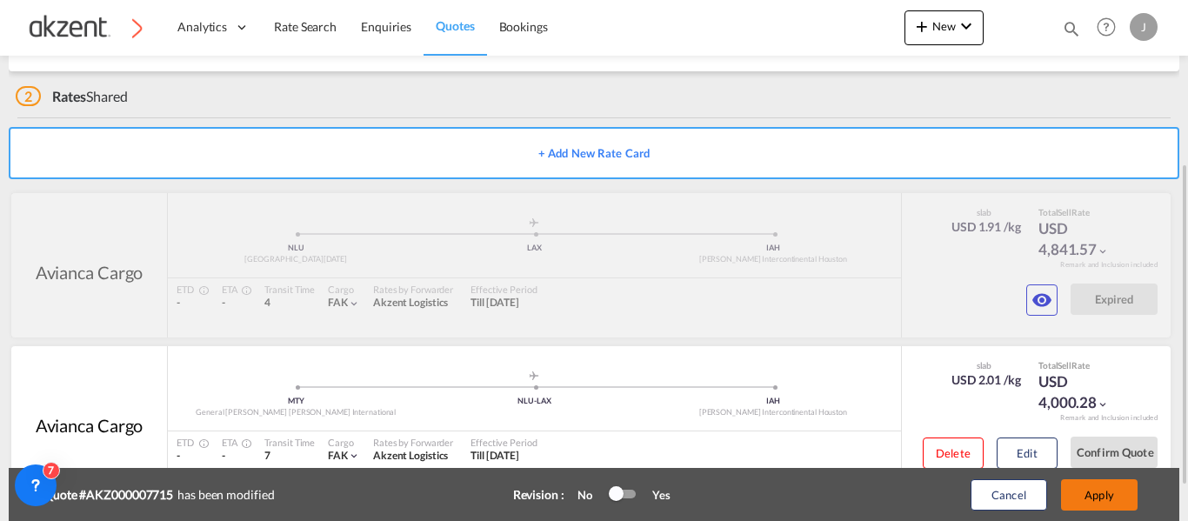
click at [1097, 488] on button "Apply" at bounding box center [1099, 494] width 77 height 31
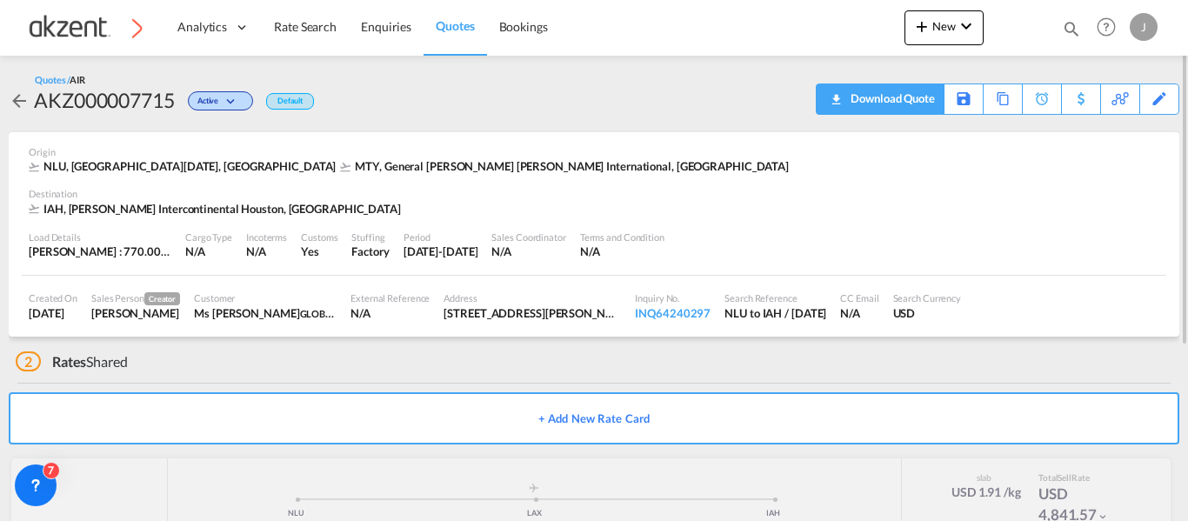
click at [916, 91] on div "Download Quote" at bounding box center [890, 98] width 89 height 28
